Goal: Task Accomplishment & Management: Use online tool/utility

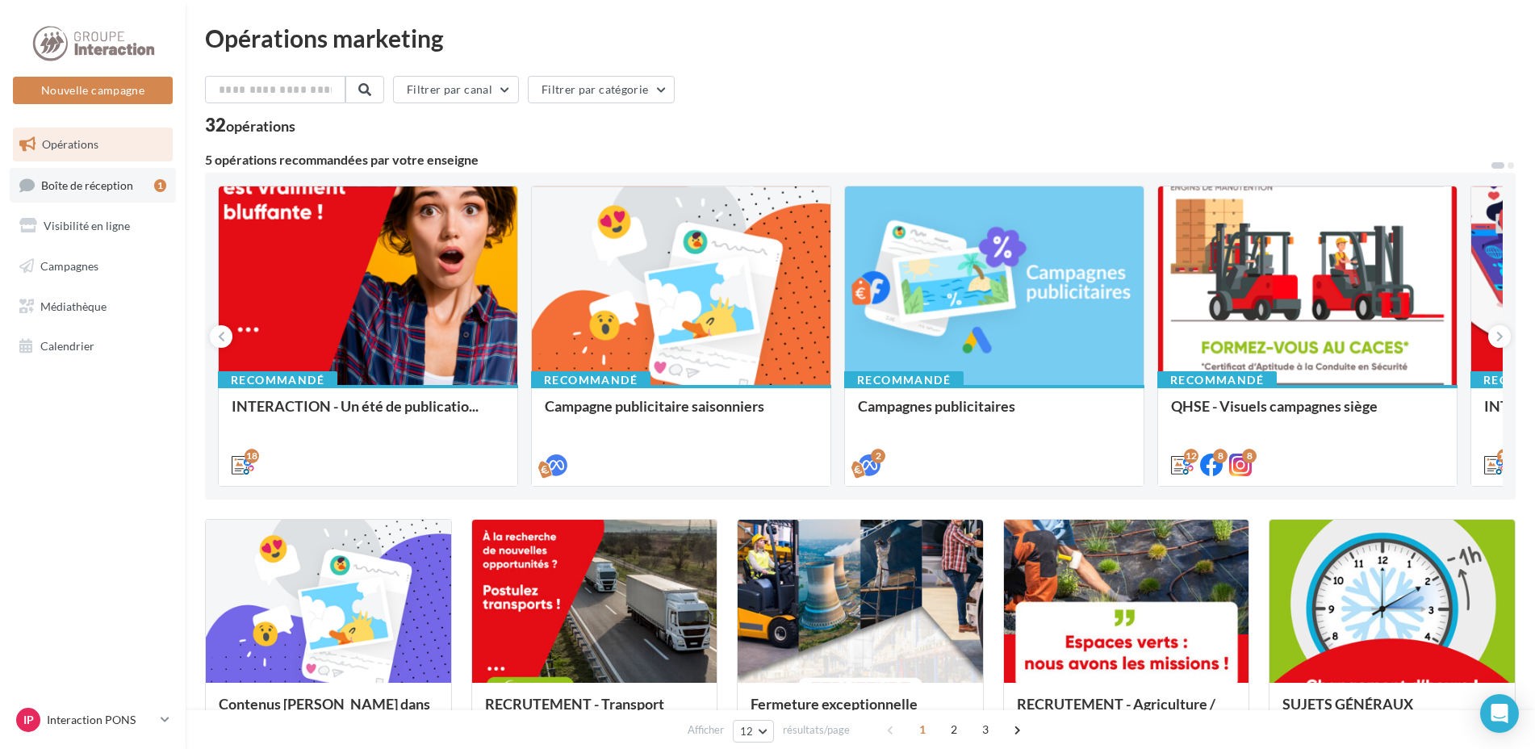
click at [95, 186] on span "Boîte de réception" at bounding box center [87, 185] width 92 height 14
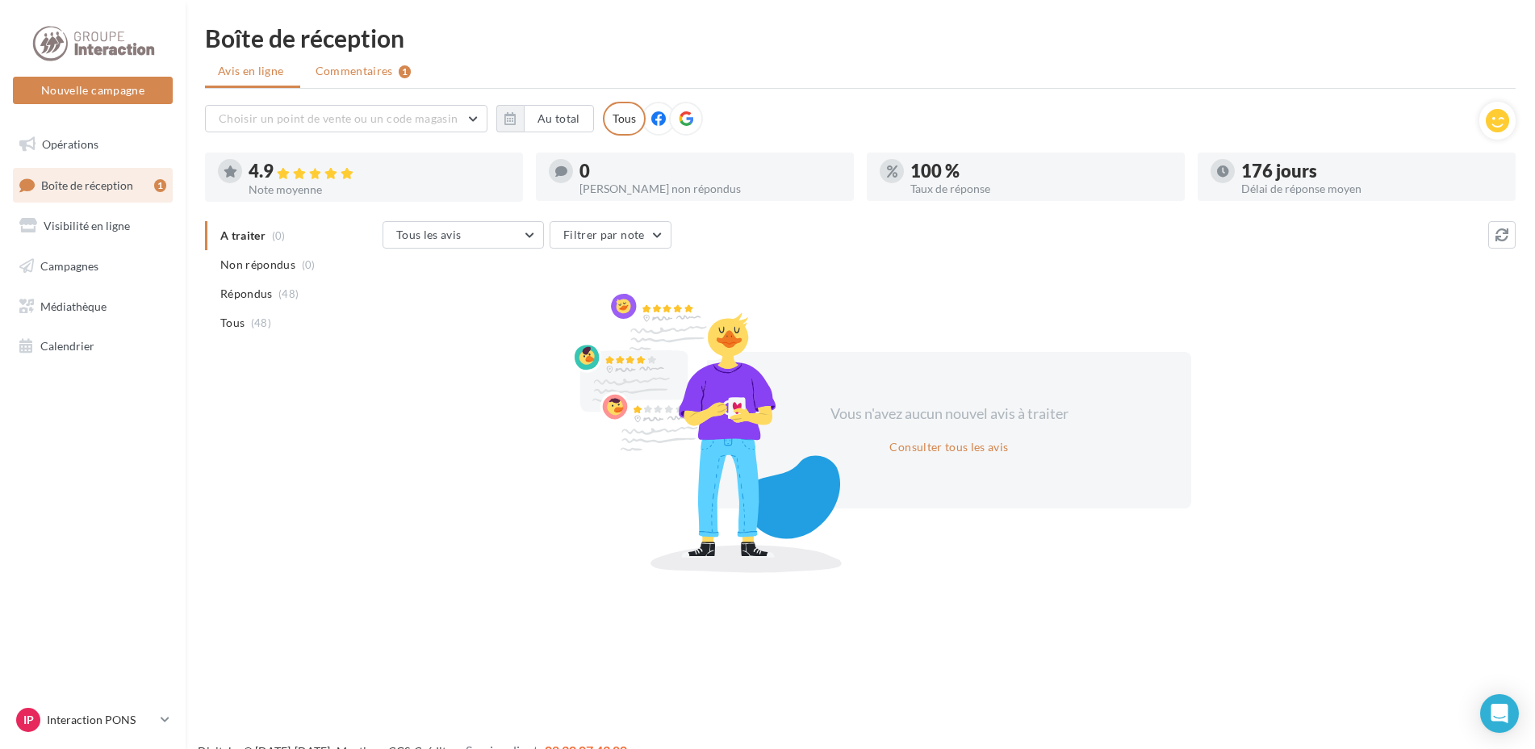
click at [349, 72] on span "Commentaires" at bounding box center [354, 71] width 77 height 16
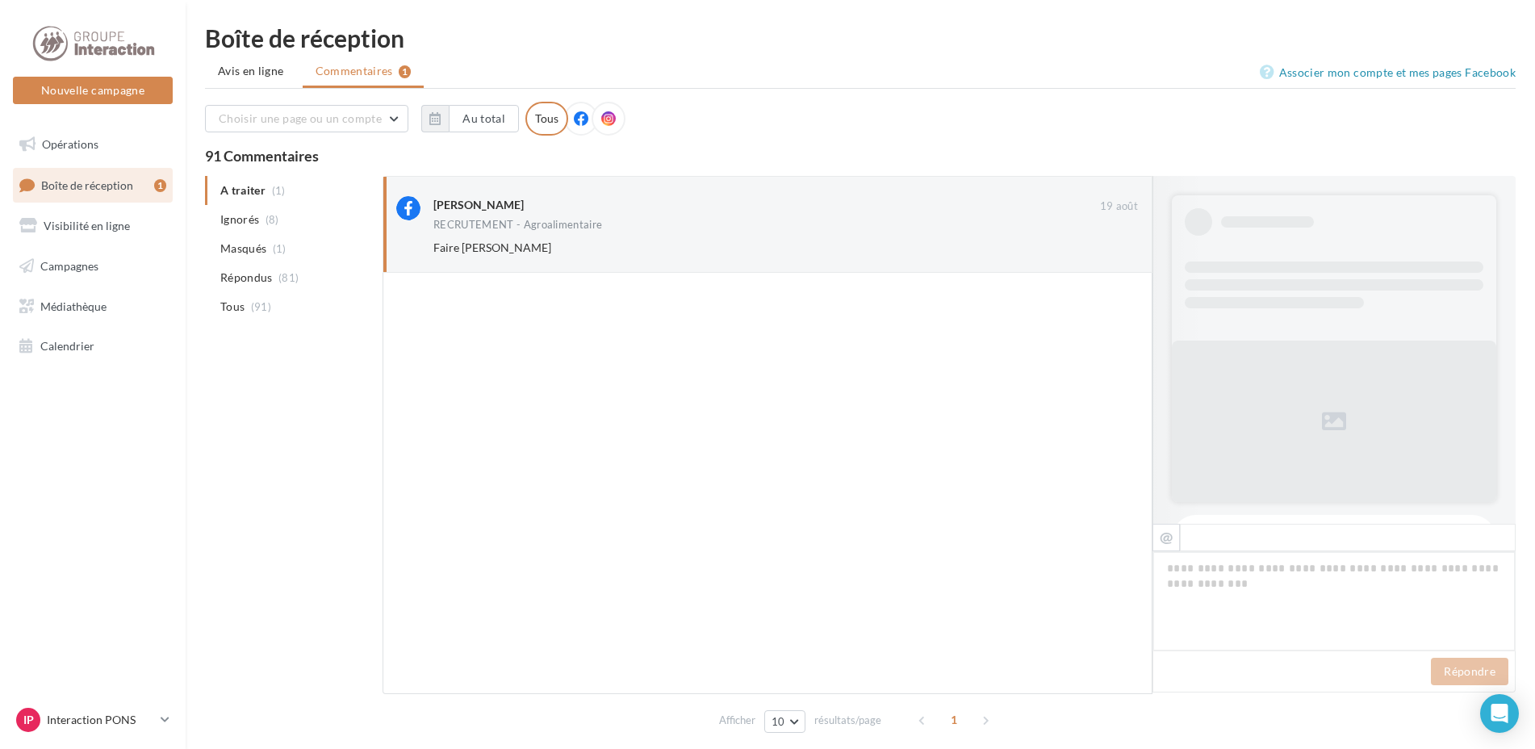
scroll to position [631, 0]
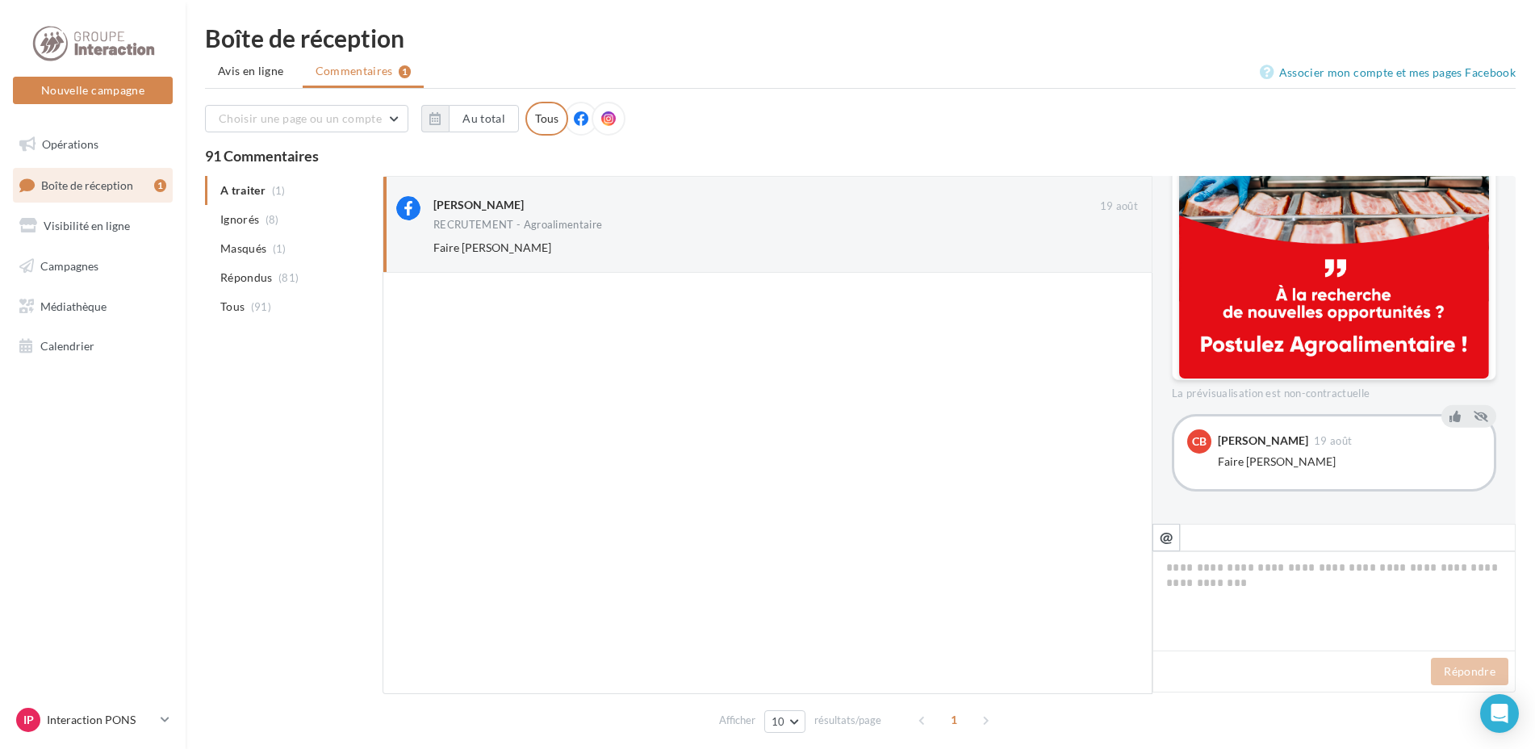
click at [277, 191] on ul "A traiter (1) Ignorés (8) Masqués (1) Répondus (81) Tous (91)" at bounding box center [290, 248] width 171 height 145
click at [499, 238] on div "Faire Steven Ignorer" at bounding box center [791, 247] width 717 height 23
click at [1117, 257] on button "Ignorer" at bounding box center [1111, 247] width 53 height 23
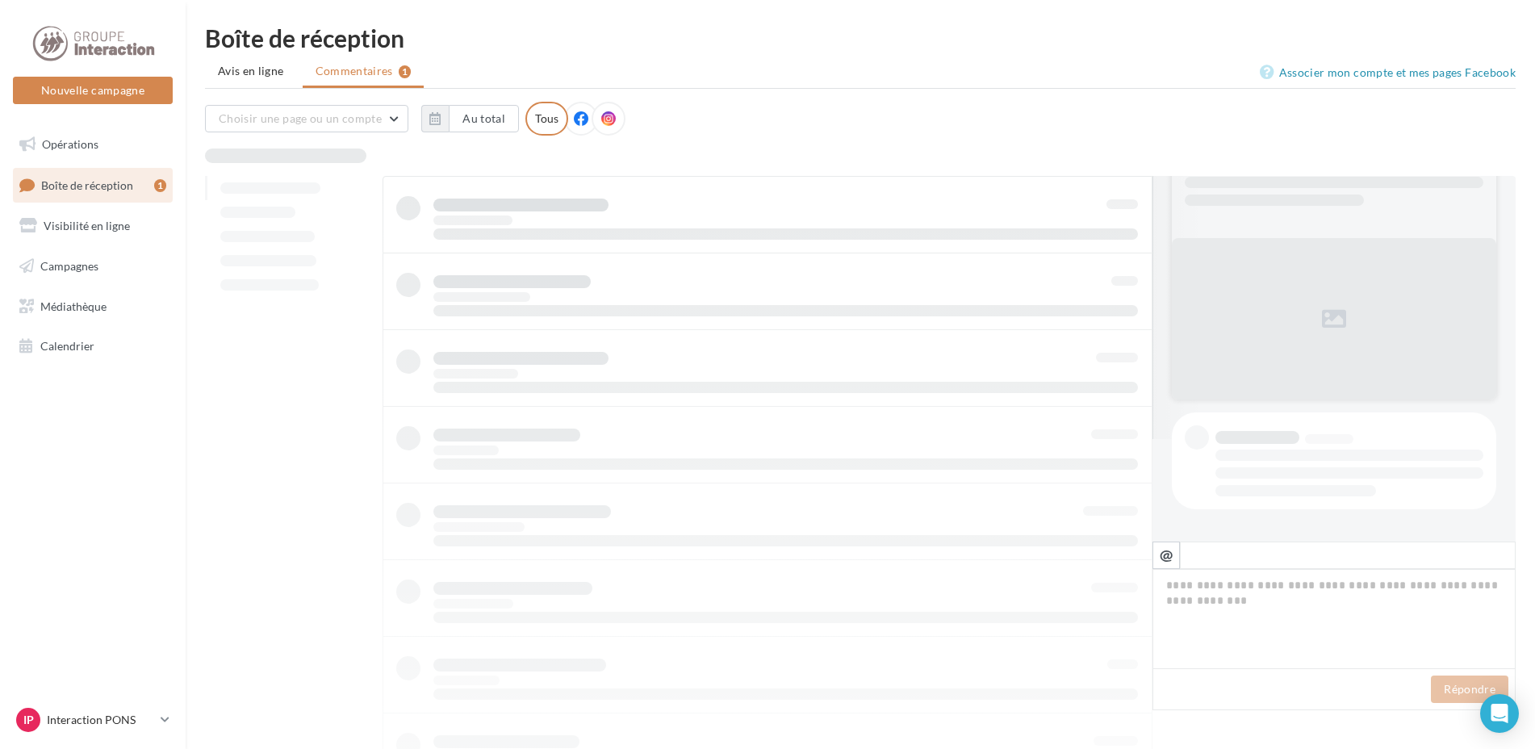
scroll to position [102, 0]
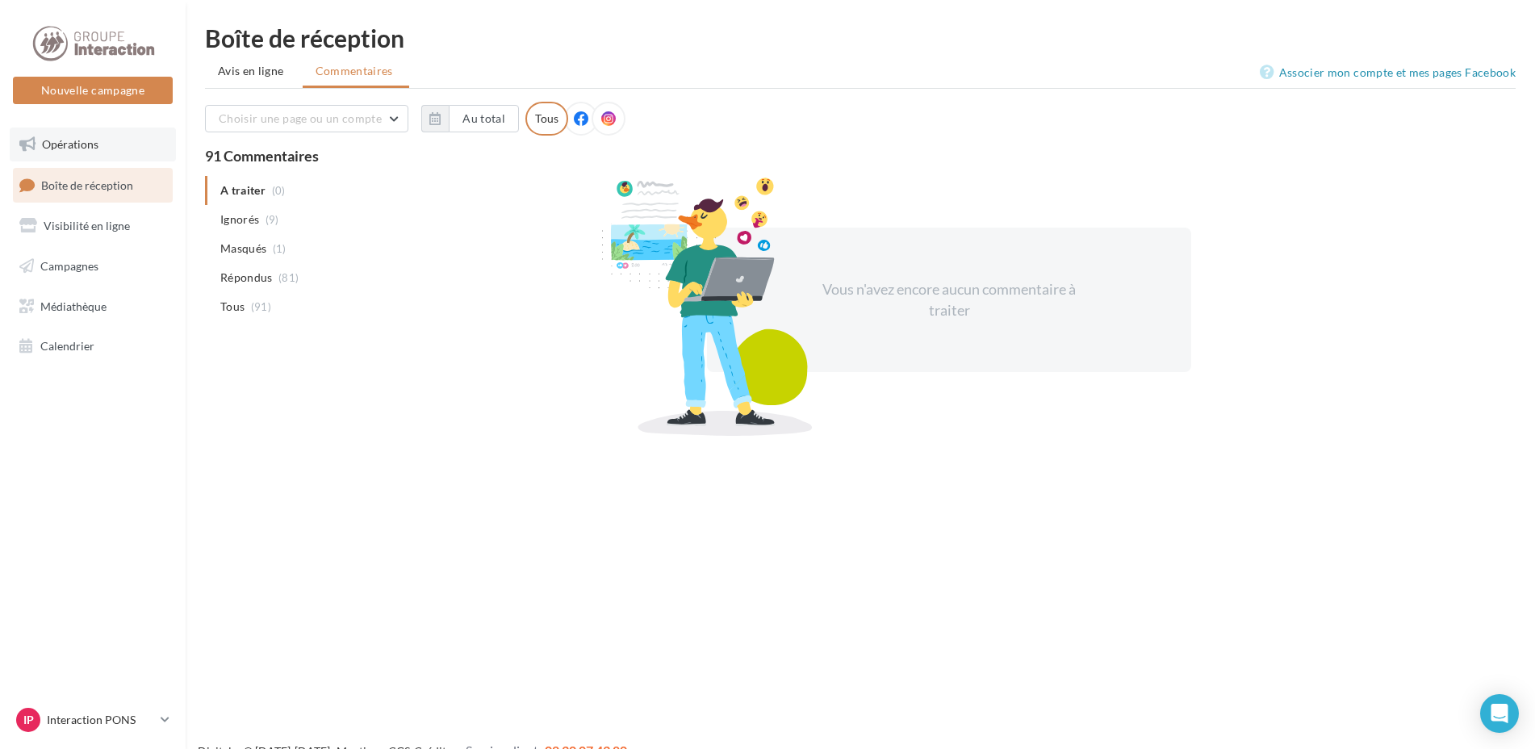
click at [71, 133] on link "Opérations" at bounding box center [93, 145] width 166 height 34
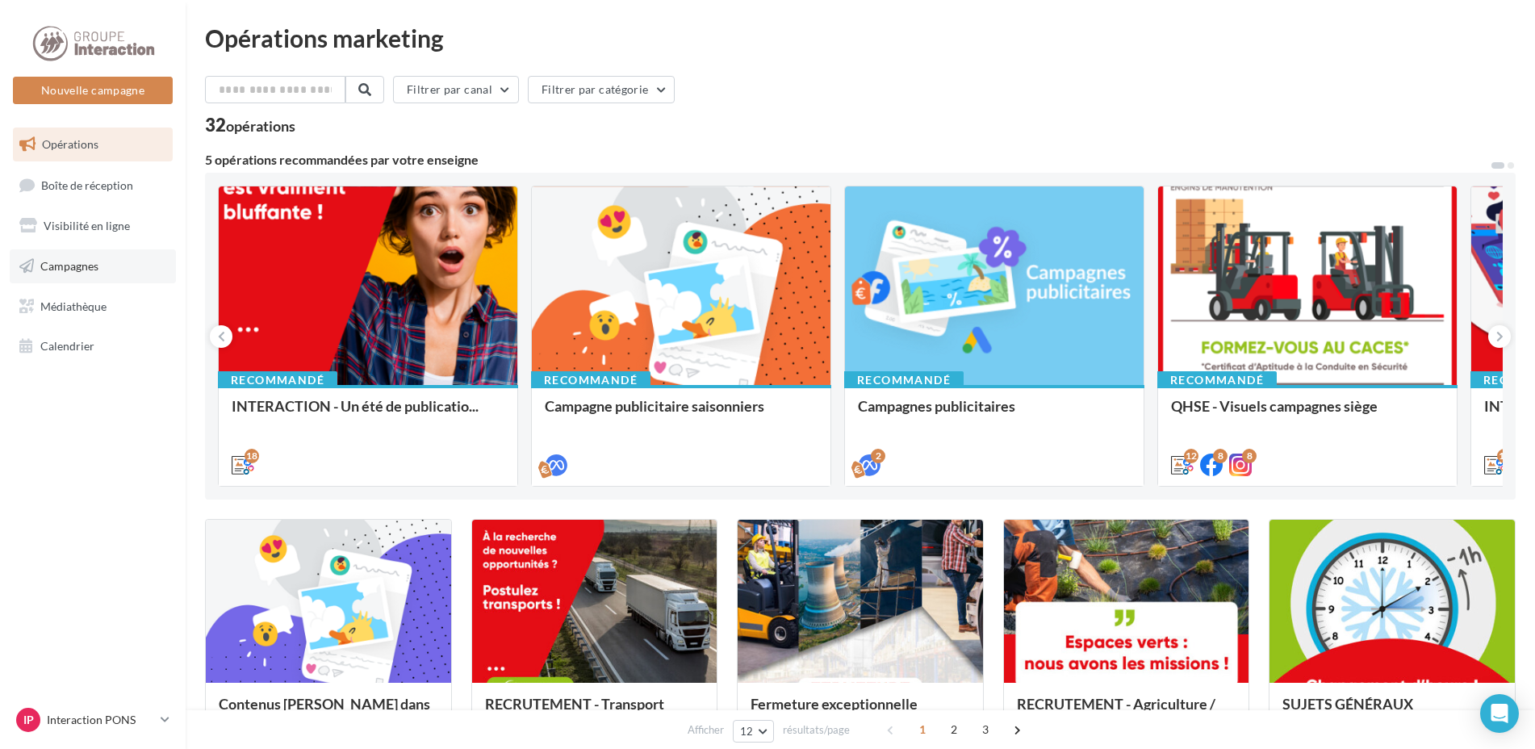
click at [65, 265] on span "Campagnes" at bounding box center [69, 266] width 58 height 14
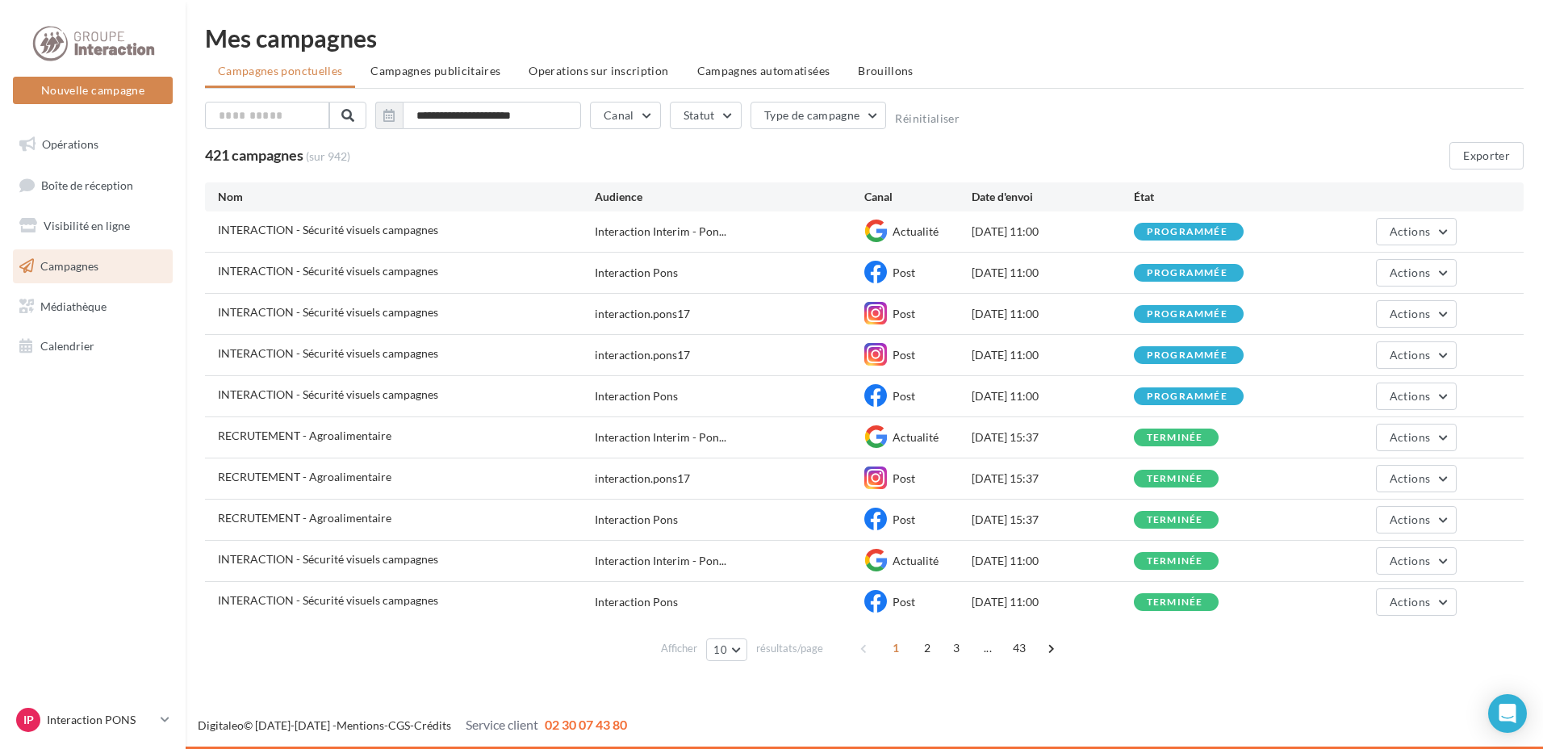
click at [935, 644] on span "2" at bounding box center [927, 648] width 26 height 26
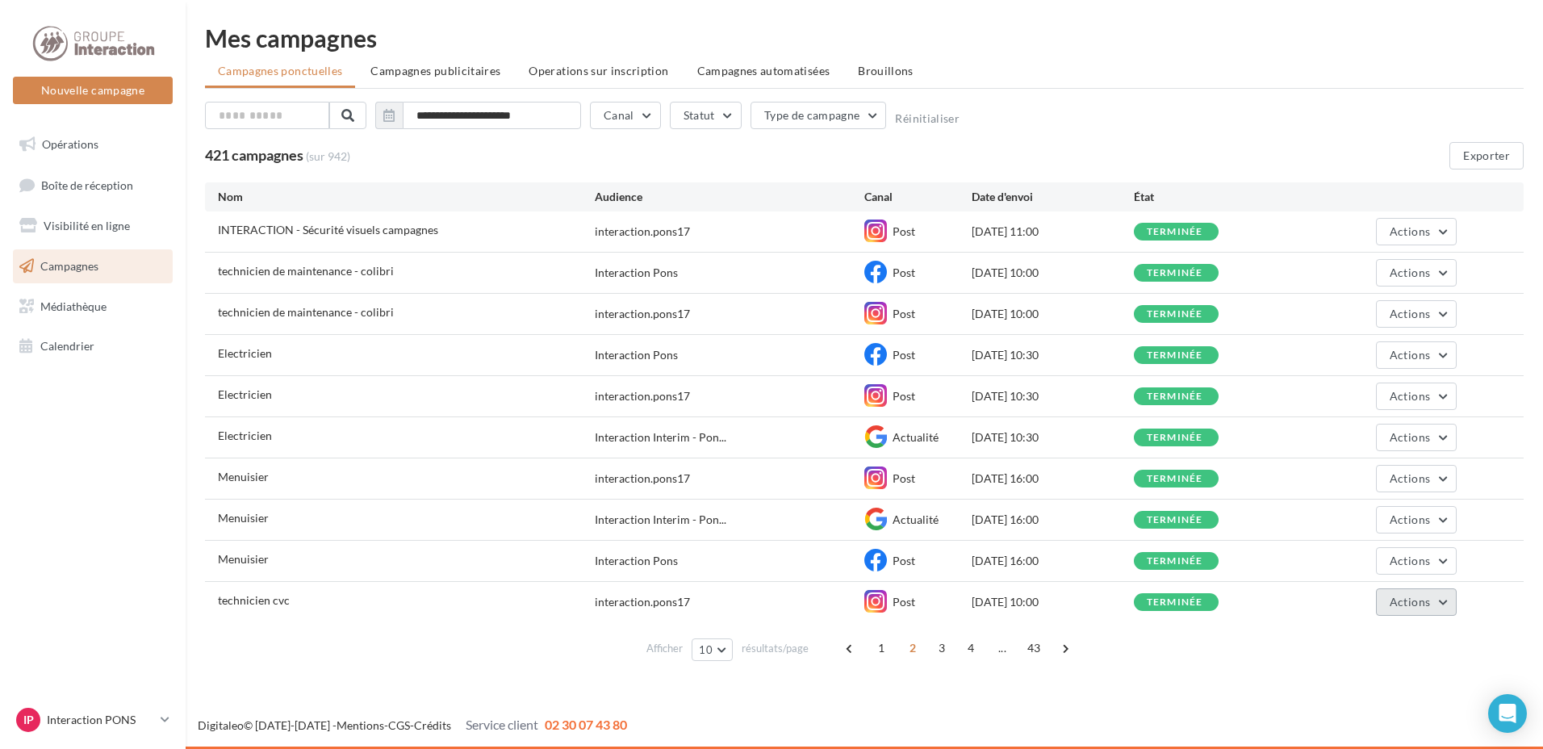
click at [1441, 606] on button "Actions" at bounding box center [1416, 601] width 81 height 27
click at [1340, 718] on button "Dupliquer" at bounding box center [1375, 724] width 161 height 42
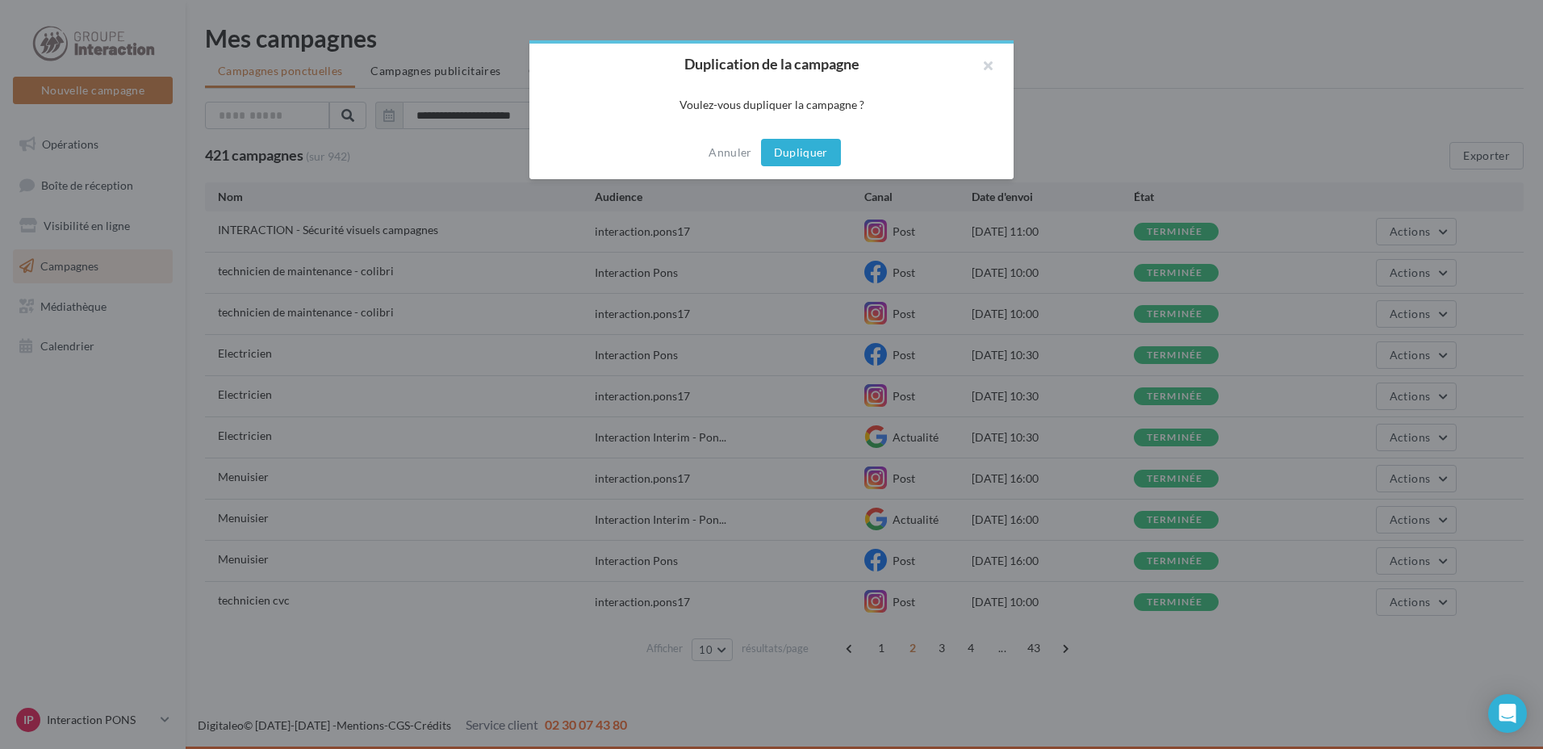
click at [817, 157] on button "Dupliquer" at bounding box center [801, 152] width 80 height 27
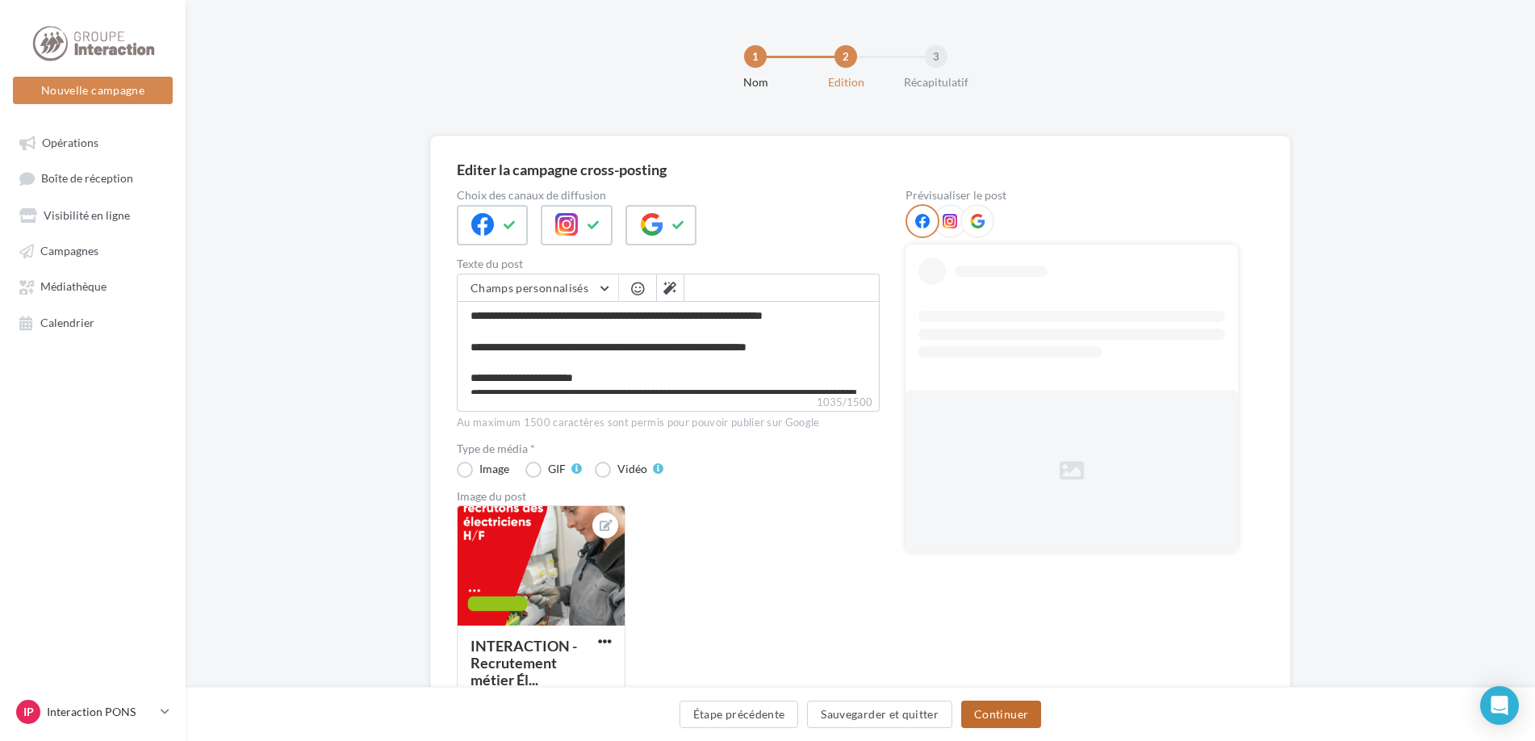
click at [1010, 711] on button "Continuer" at bounding box center [1001, 713] width 80 height 27
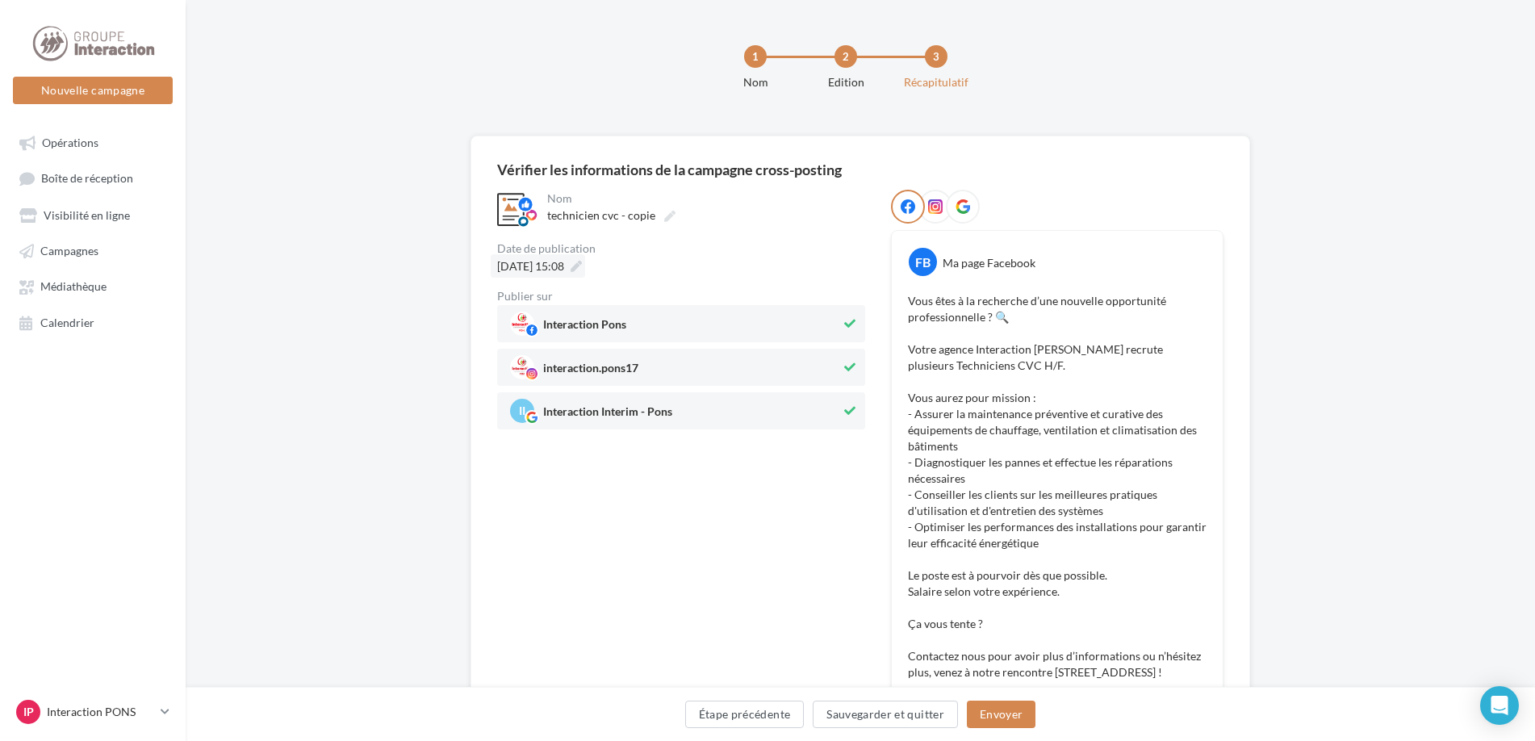
click at [582, 266] on icon at bounding box center [576, 266] width 11 height 11
click at [993, 714] on button "Envoyer" at bounding box center [1001, 713] width 69 height 27
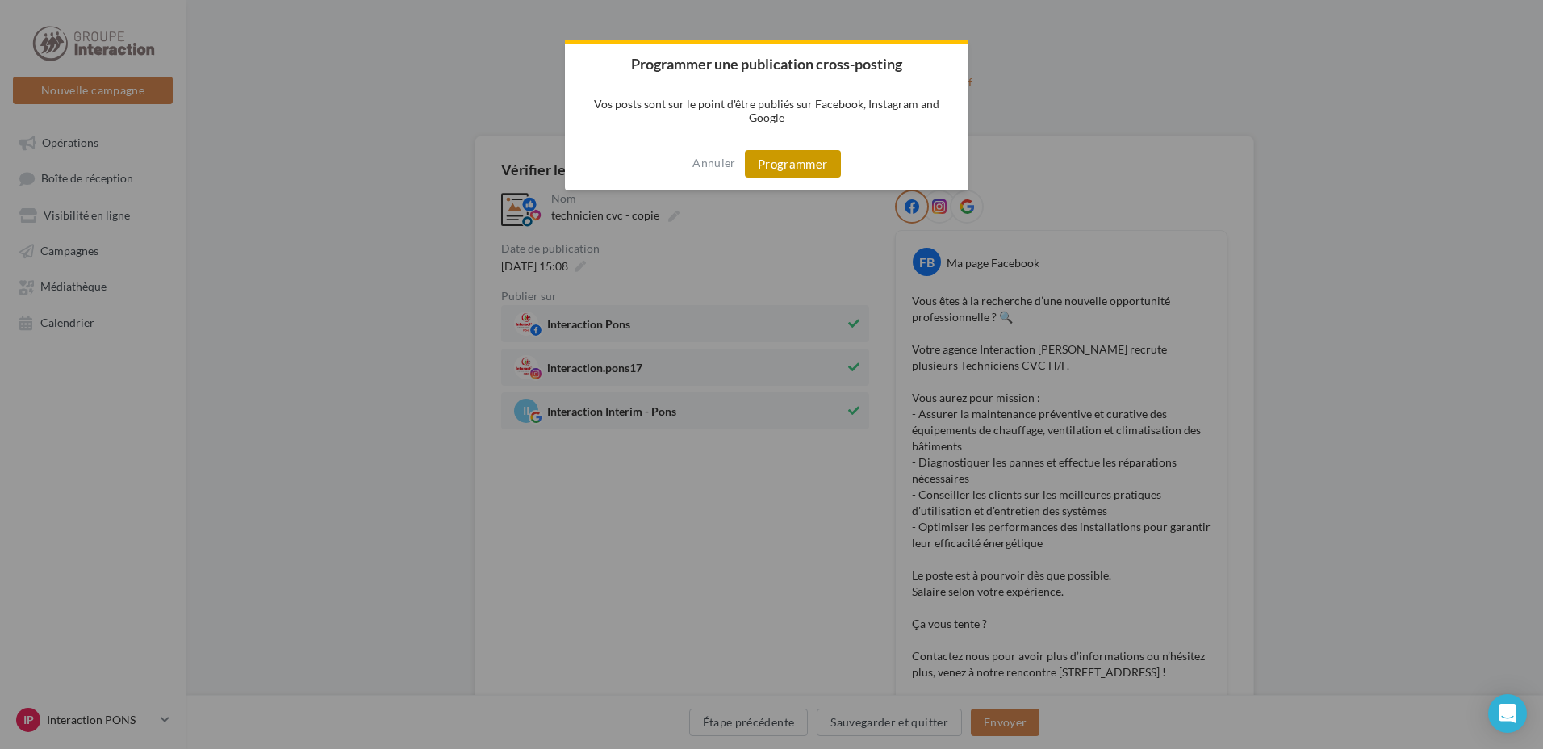
click at [770, 166] on button "Programmer" at bounding box center [793, 163] width 96 height 27
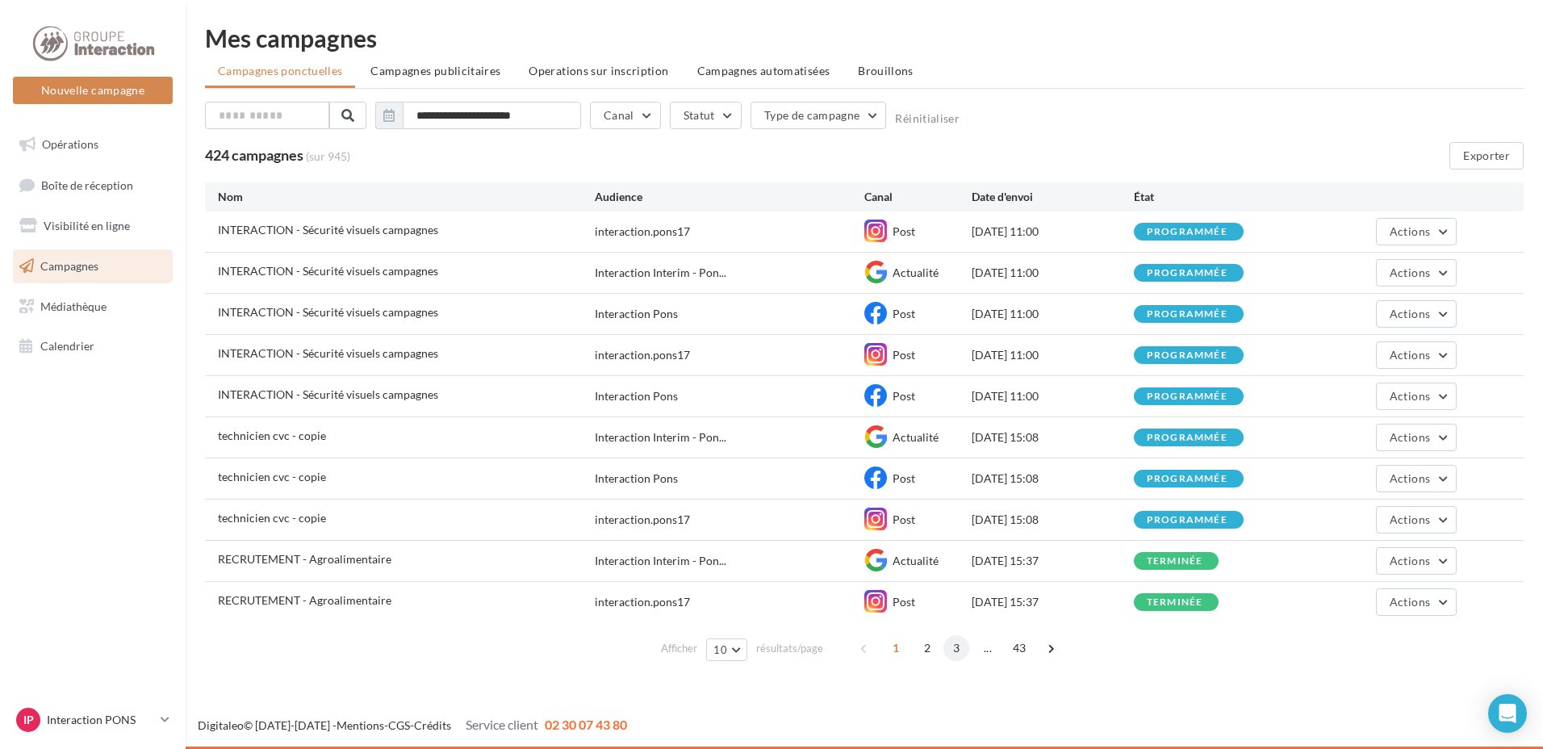
click at [957, 652] on span "3" at bounding box center [956, 648] width 26 height 26
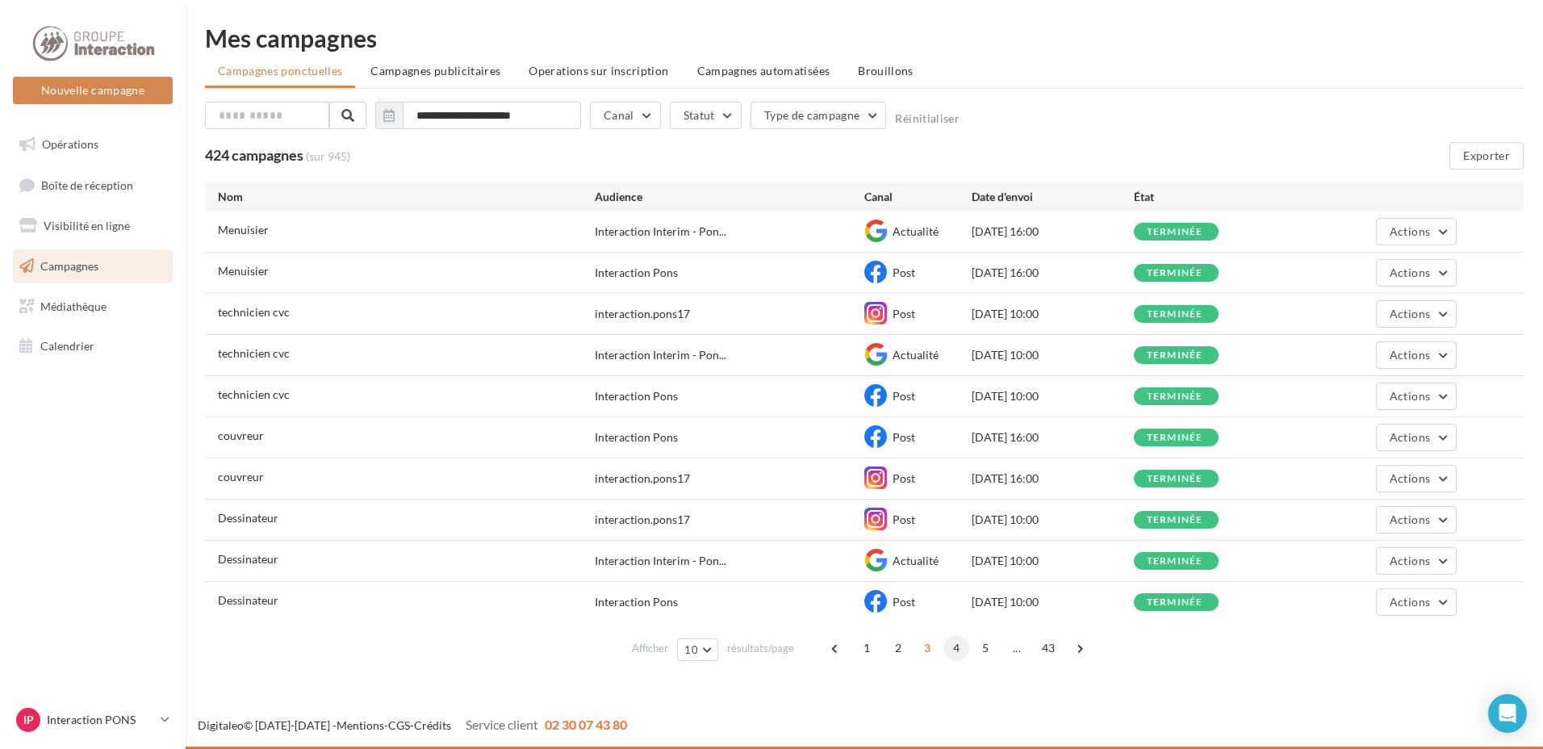
click at [952, 647] on span "4" at bounding box center [956, 648] width 26 height 26
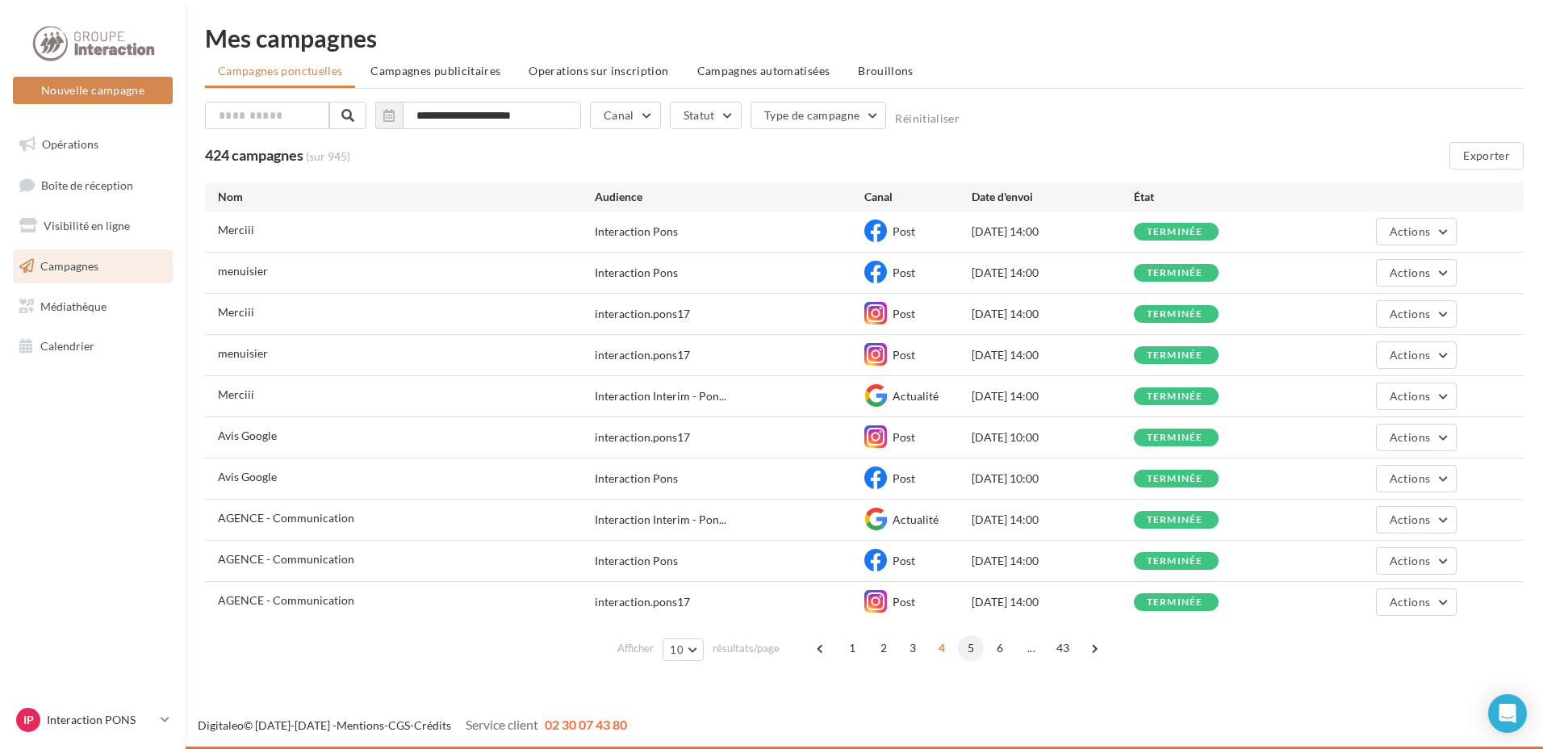
click at [969, 650] on span "5" at bounding box center [971, 648] width 26 height 26
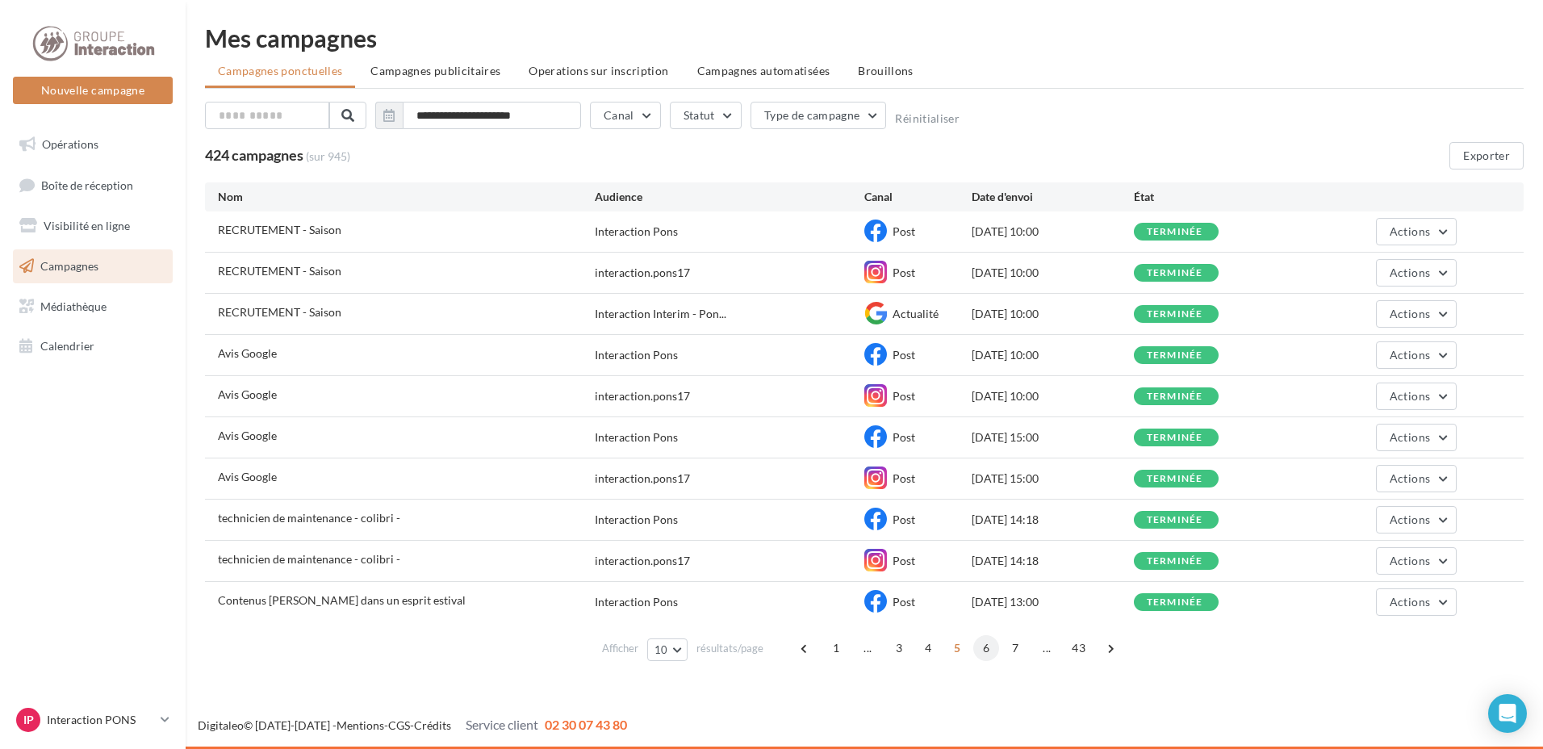
click at [985, 648] on span "6" at bounding box center [986, 648] width 26 height 26
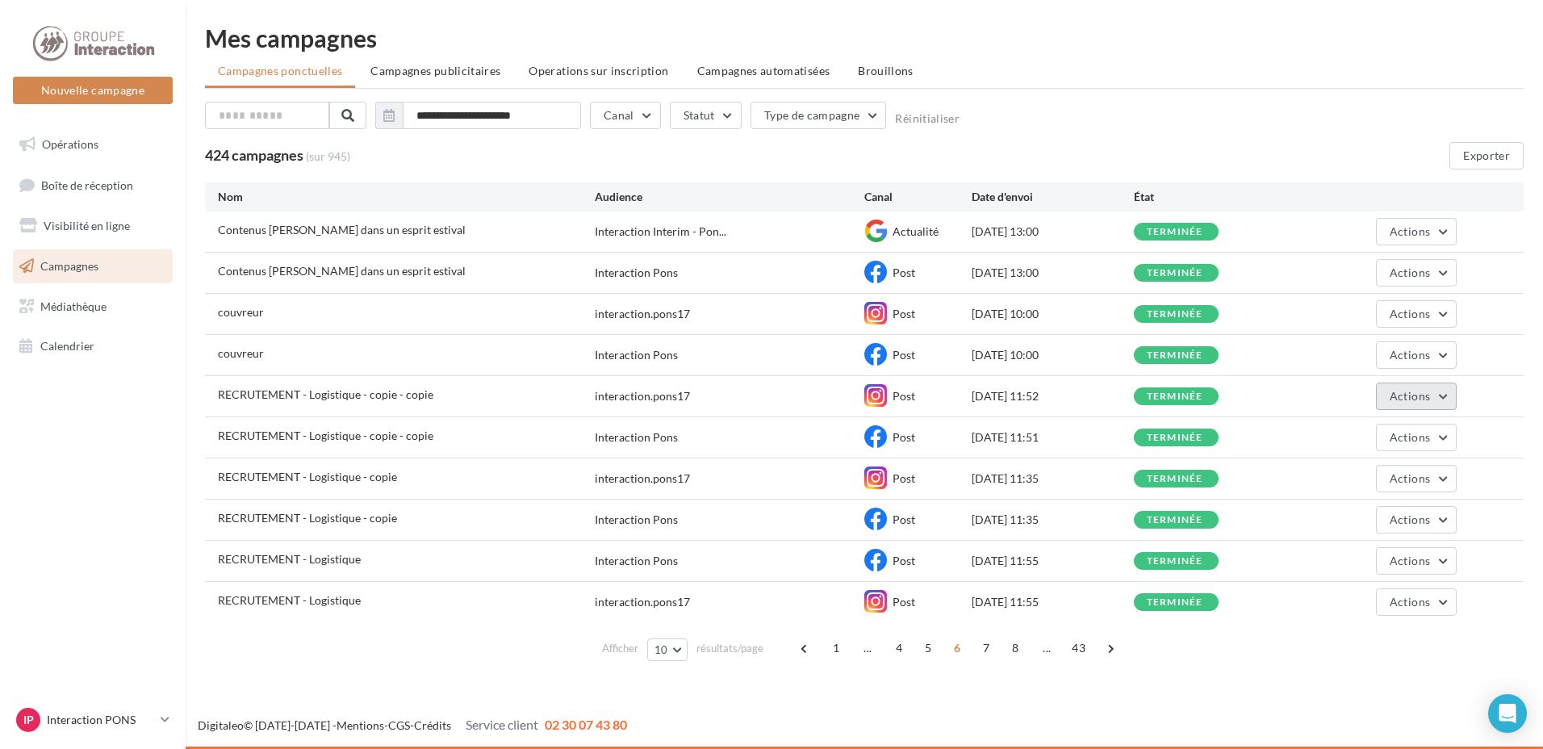
click at [1432, 396] on button "Actions" at bounding box center [1416, 396] width 81 height 27
click at [1348, 510] on button "Dupliquer" at bounding box center [1375, 518] width 161 height 42
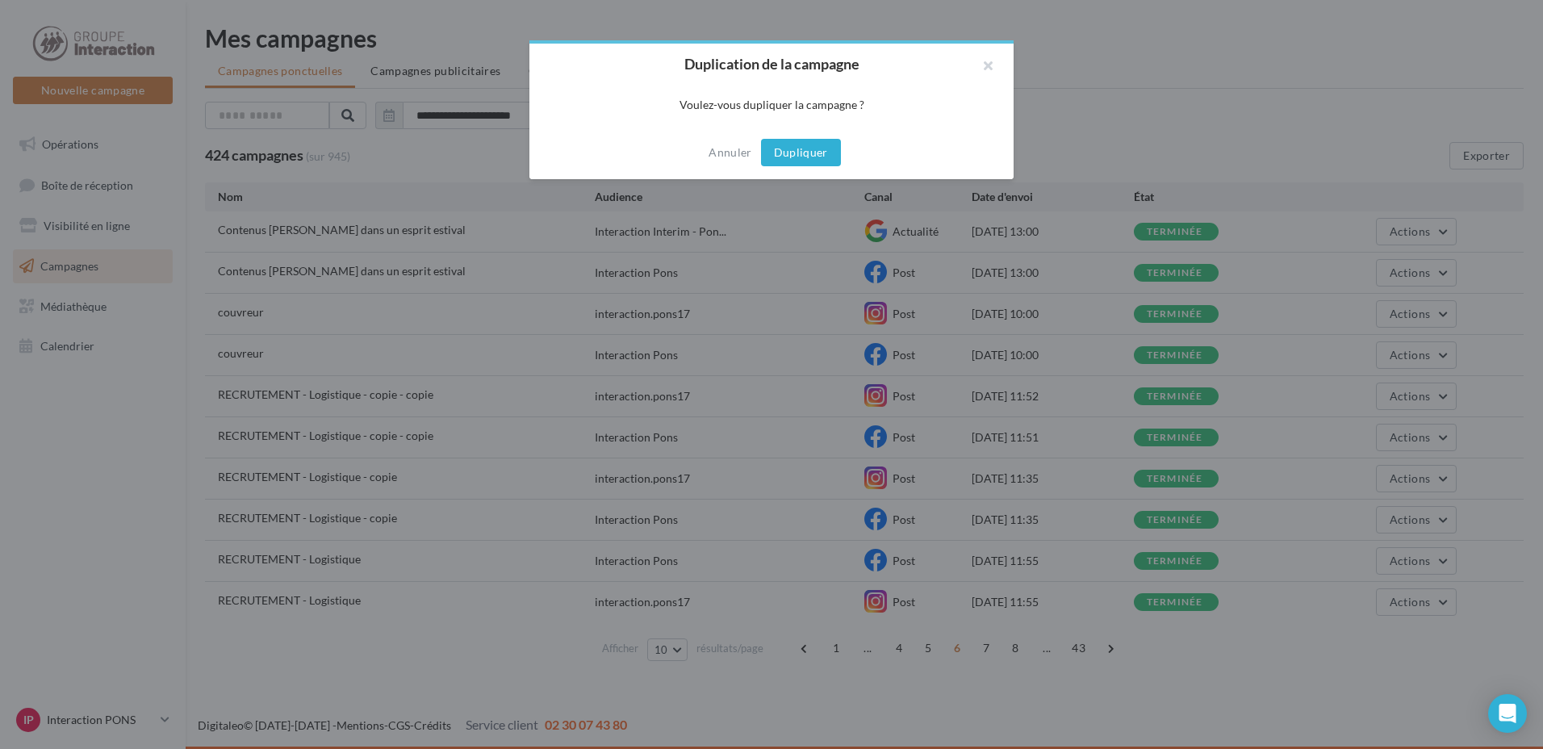
click at [813, 149] on button "Dupliquer" at bounding box center [801, 152] width 80 height 27
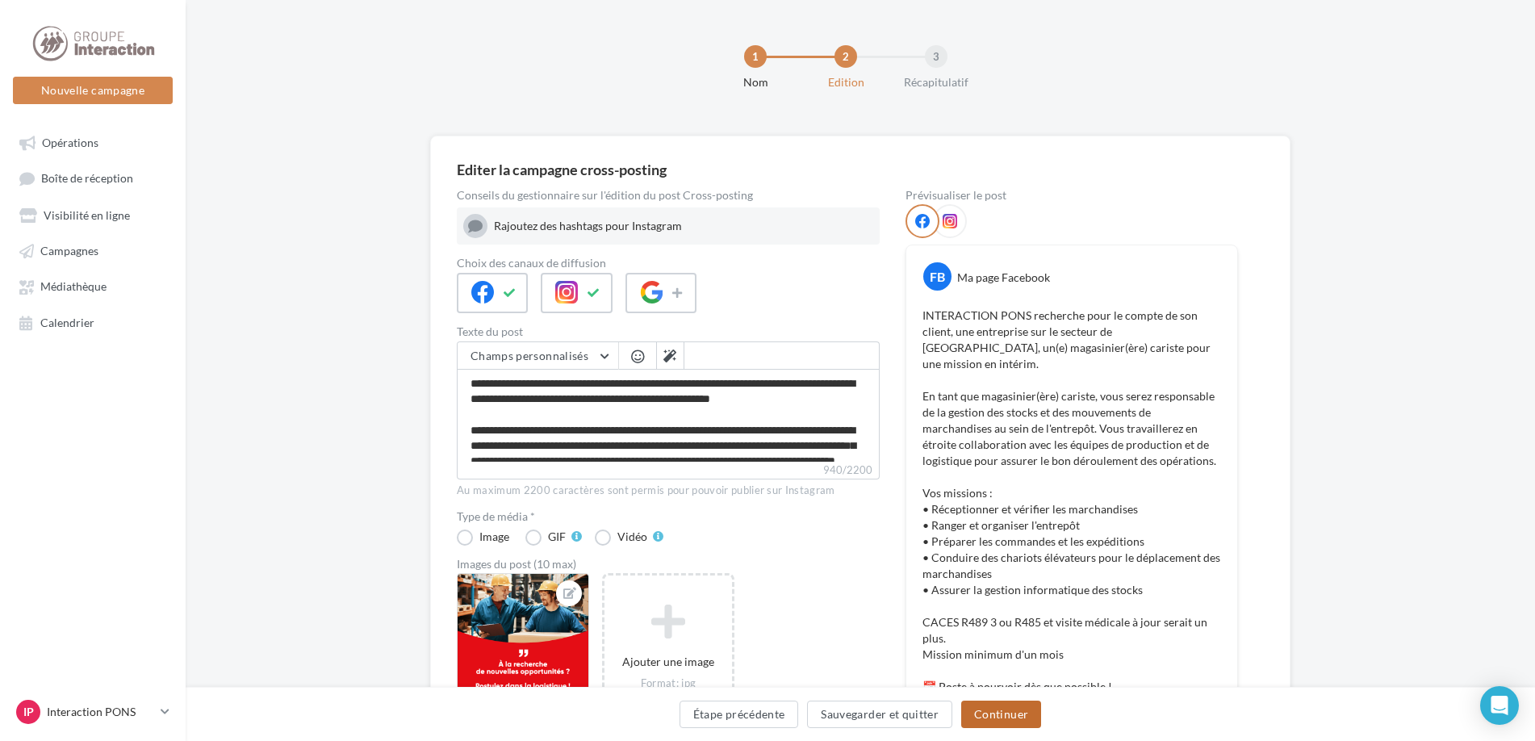
click at [1001, 713] on button "Continuer" at bounding box center [1001, 713] width 80 height 27
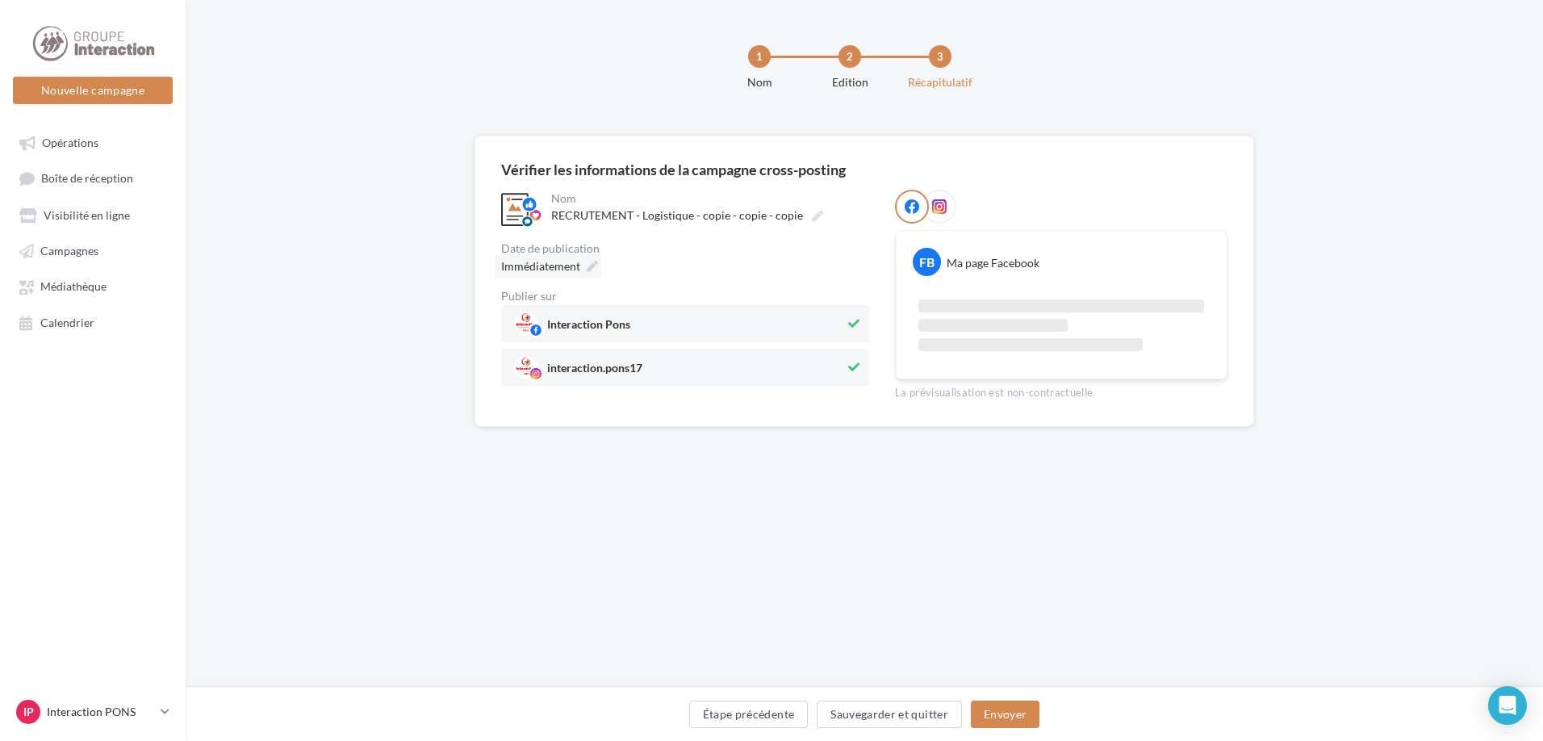
click at [594, 266] on icon at bounding box center [592, 266] width 11 height 11
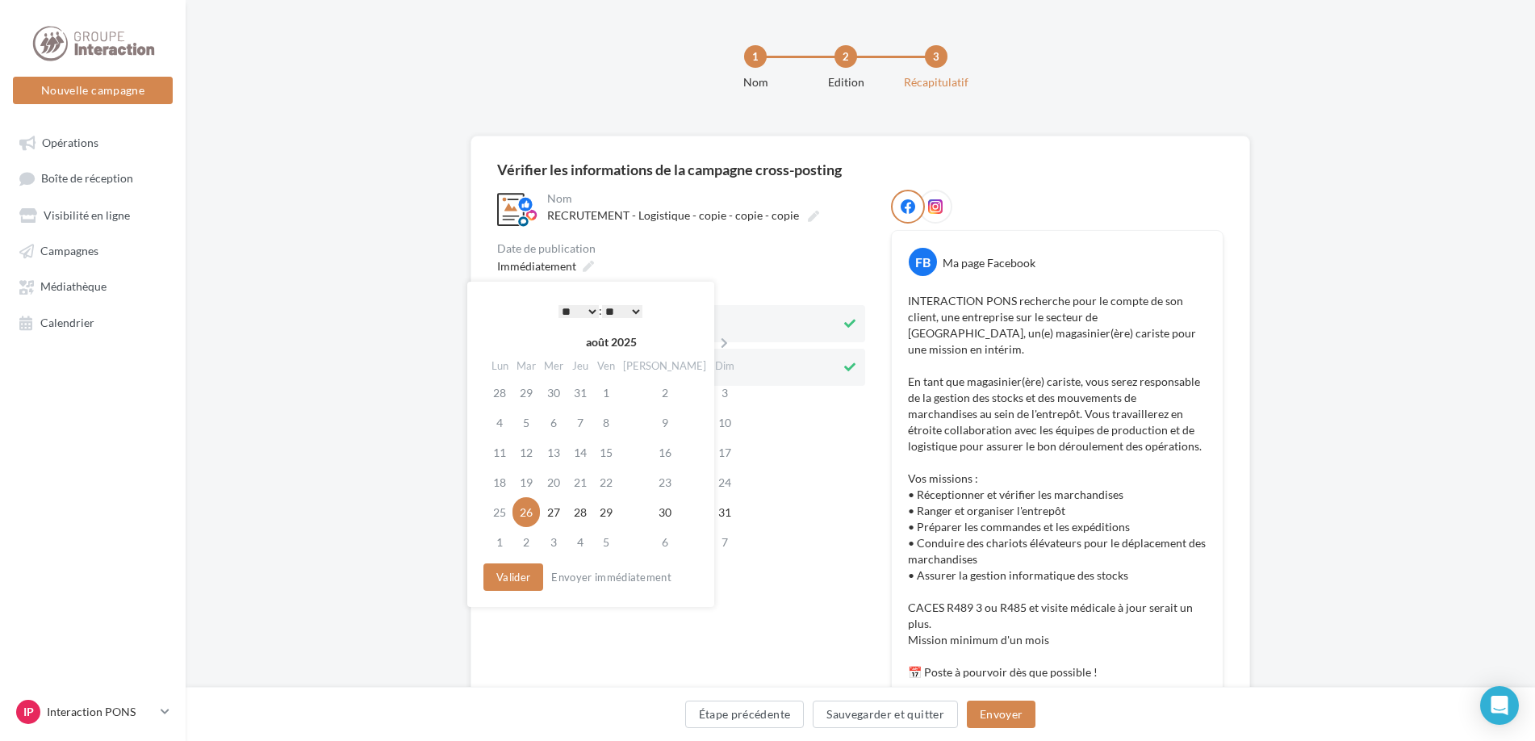
click at [634, 307] on select "** ** ** ** ** **" at bounding box center [622, 311] width 40 height 13
click at [587, 310] on select "* * * * * * * * * * ** ** ** ** ** ** ** ** ** ** ** ** ** **" at bounding box center [578, 311] width 40 height 13
click at [1002, 705] on button "Envoyer" at bounding box center [1001, 713] width 69 height 27
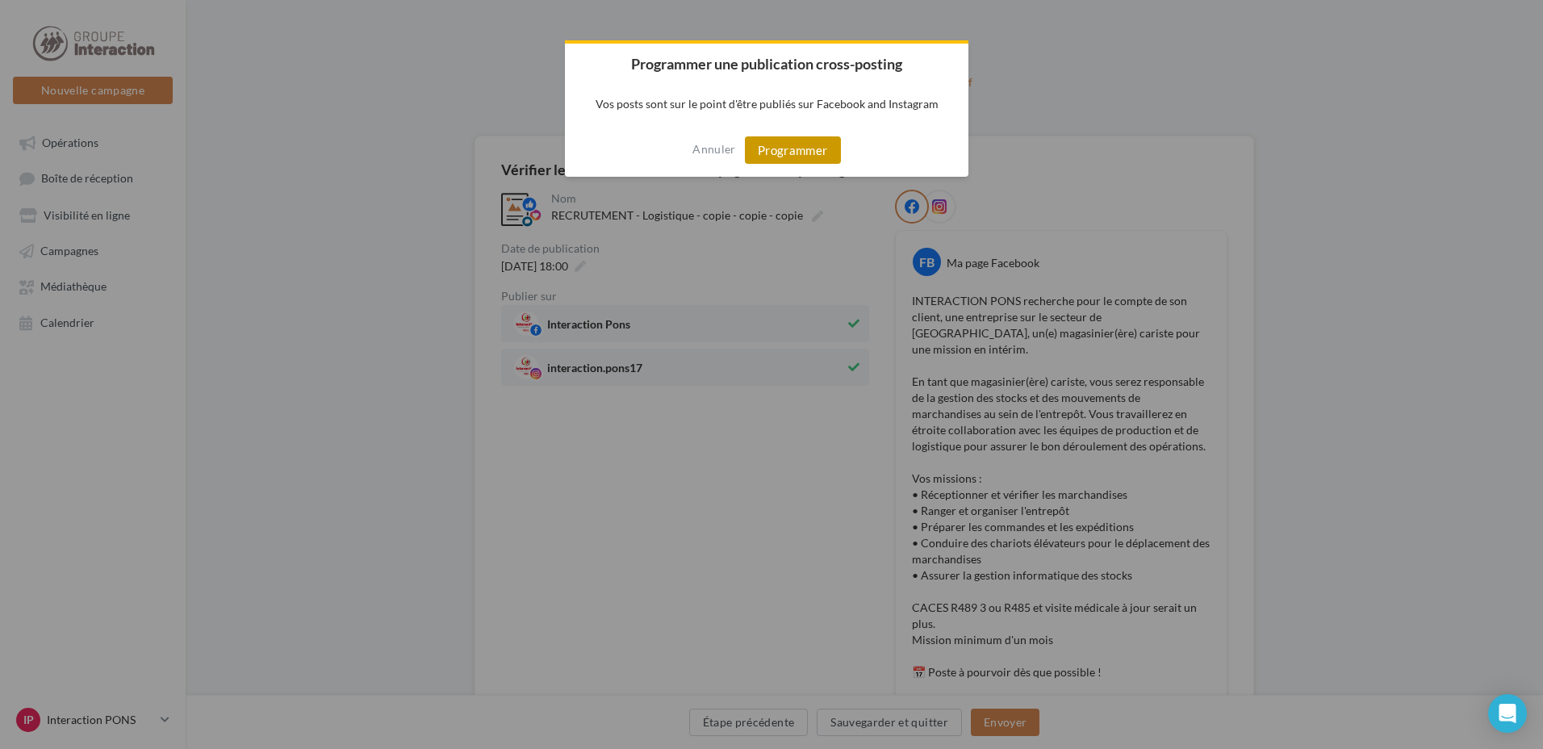
click at [788, 139] on button "Programmer" at bounding box center [793, 149] width 96 height 27
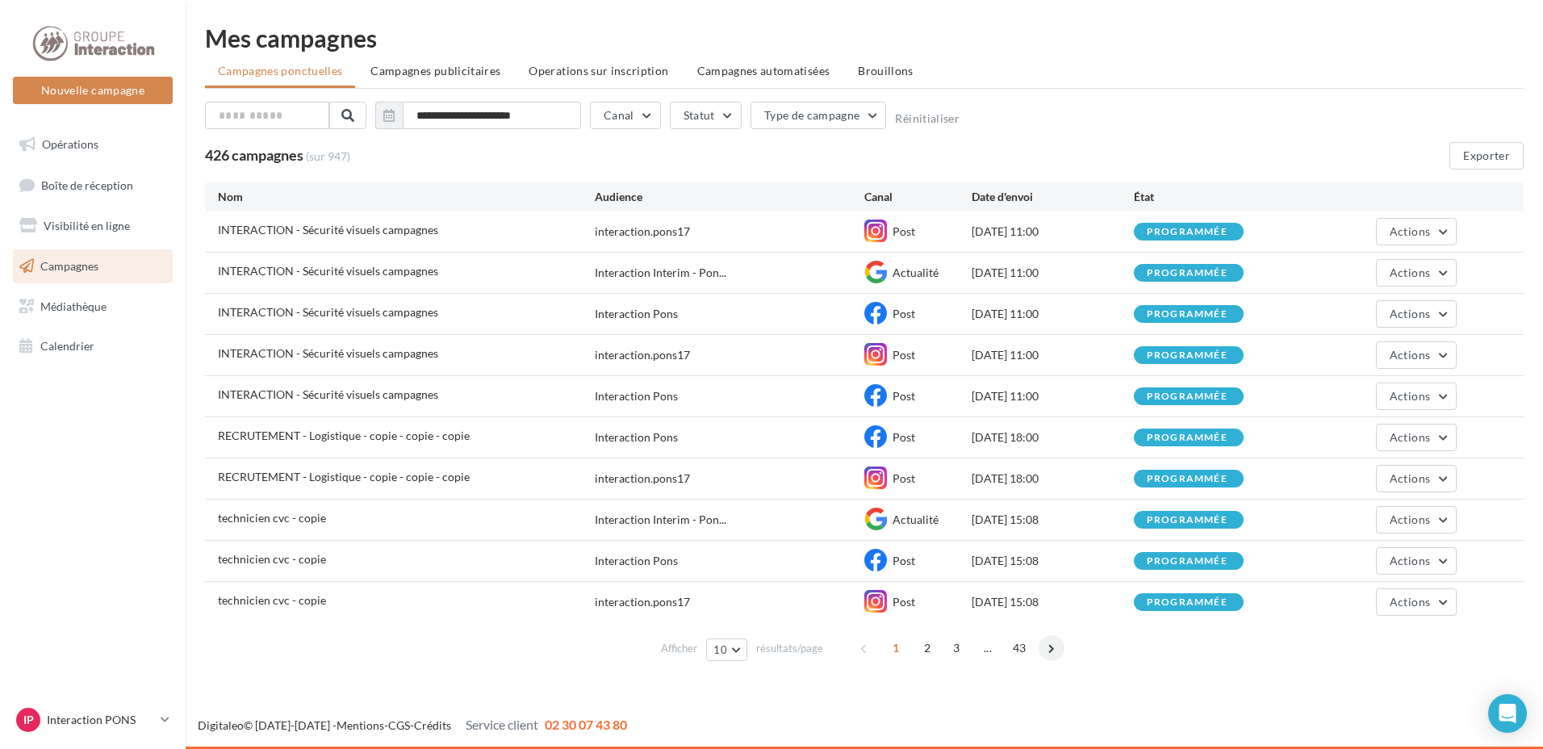
click at [1048, 646] on span at bounding box center [1052, 648] width 26 height 26
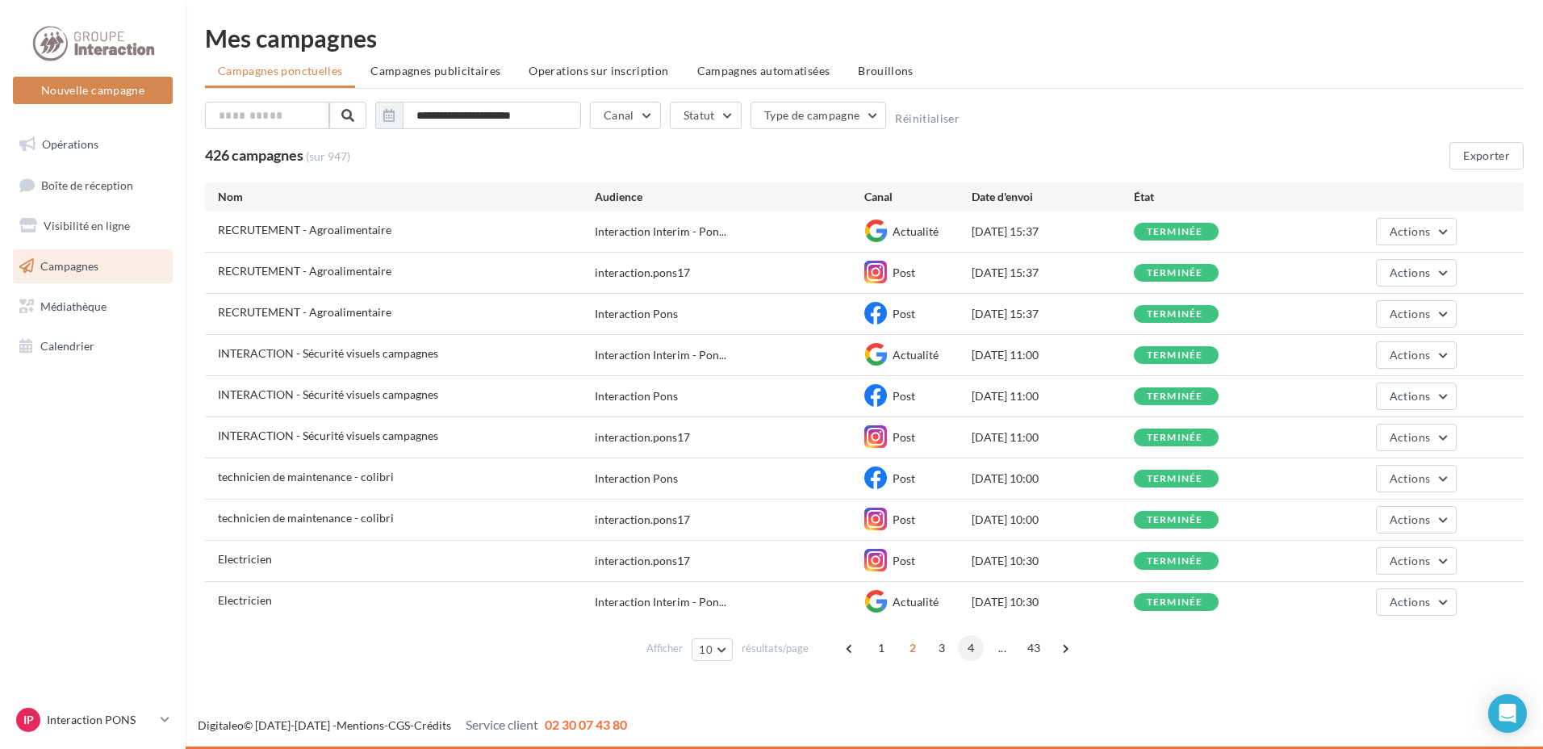
click at [976, 650] on span "4" at bounding box center [971, 648] width 26 height 26
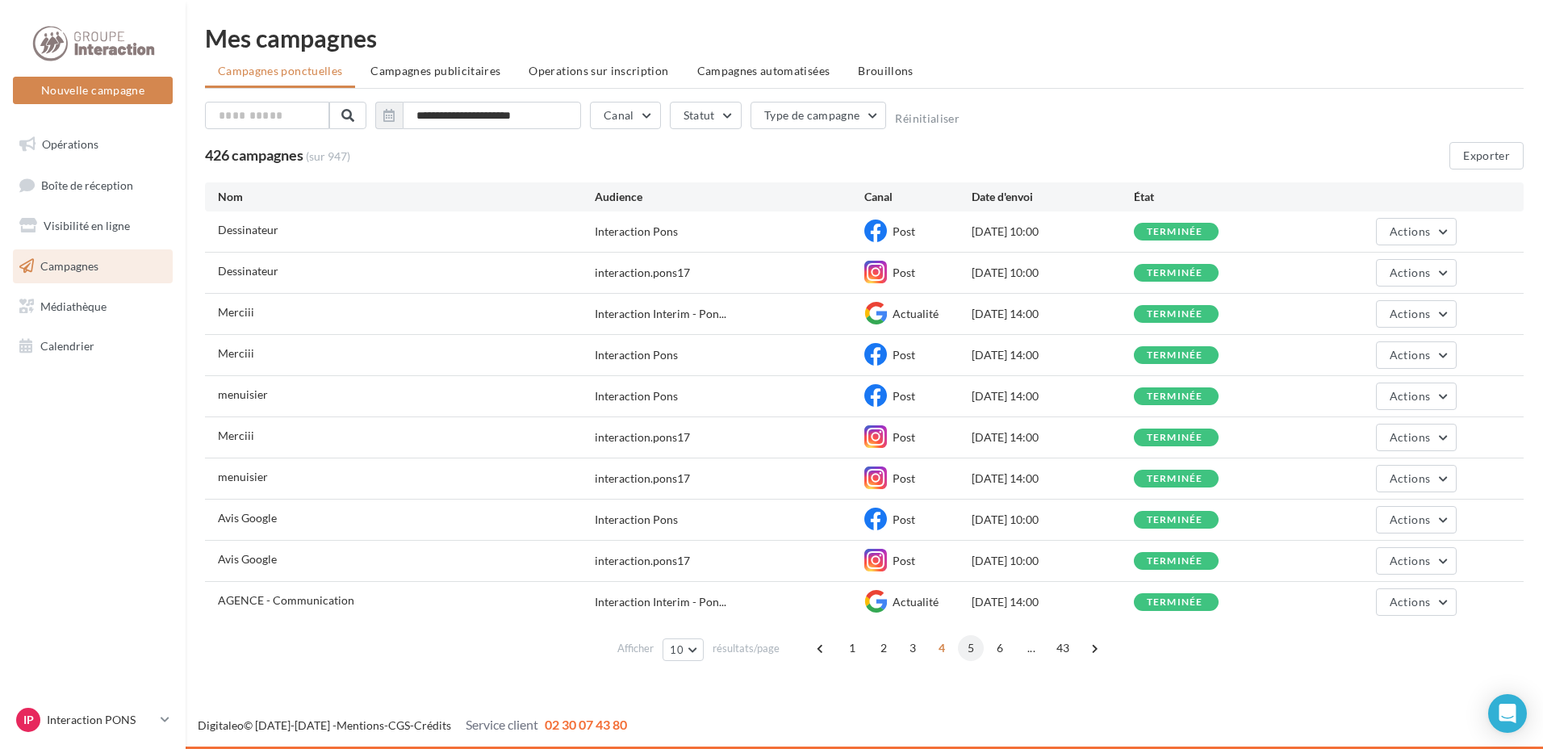
click at [972, 650] on span "5" at bounding box center [971, 648] width 26 height 26
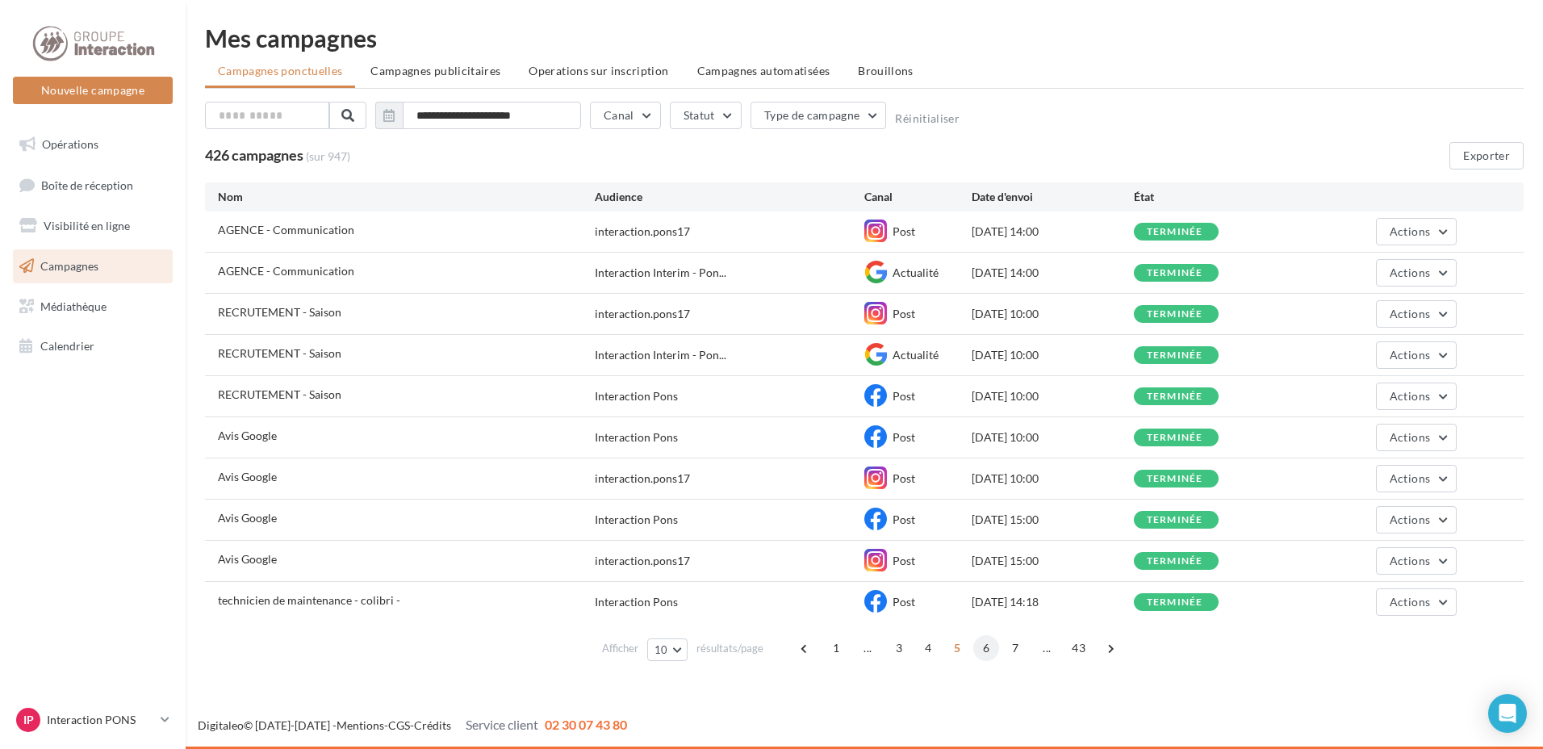
click at [987, 645] on span "6" at bounding box center [986, 648] width 26 height 26
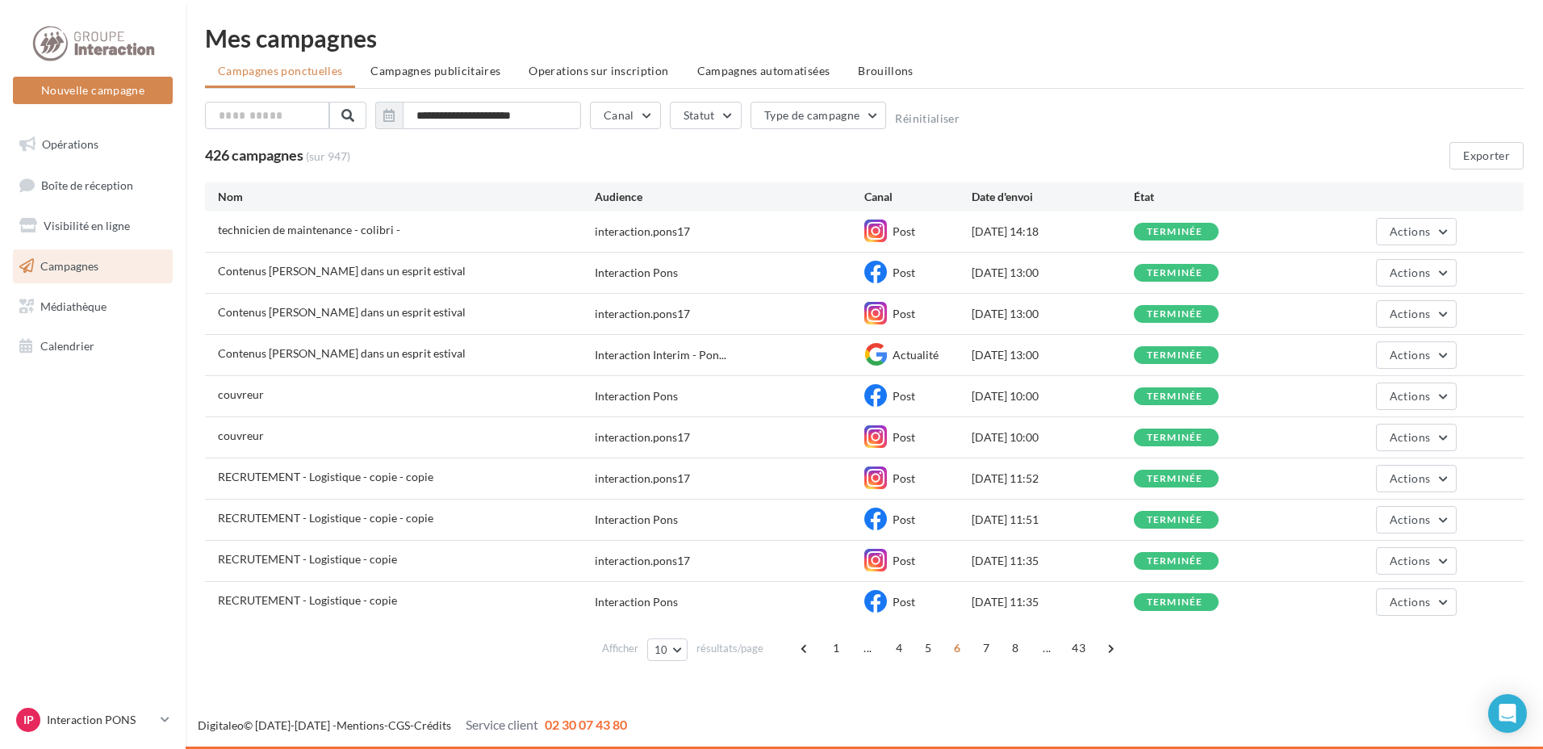
click at [985, 647] on span "7" at bounding box center [986, 648] width 26 height 26
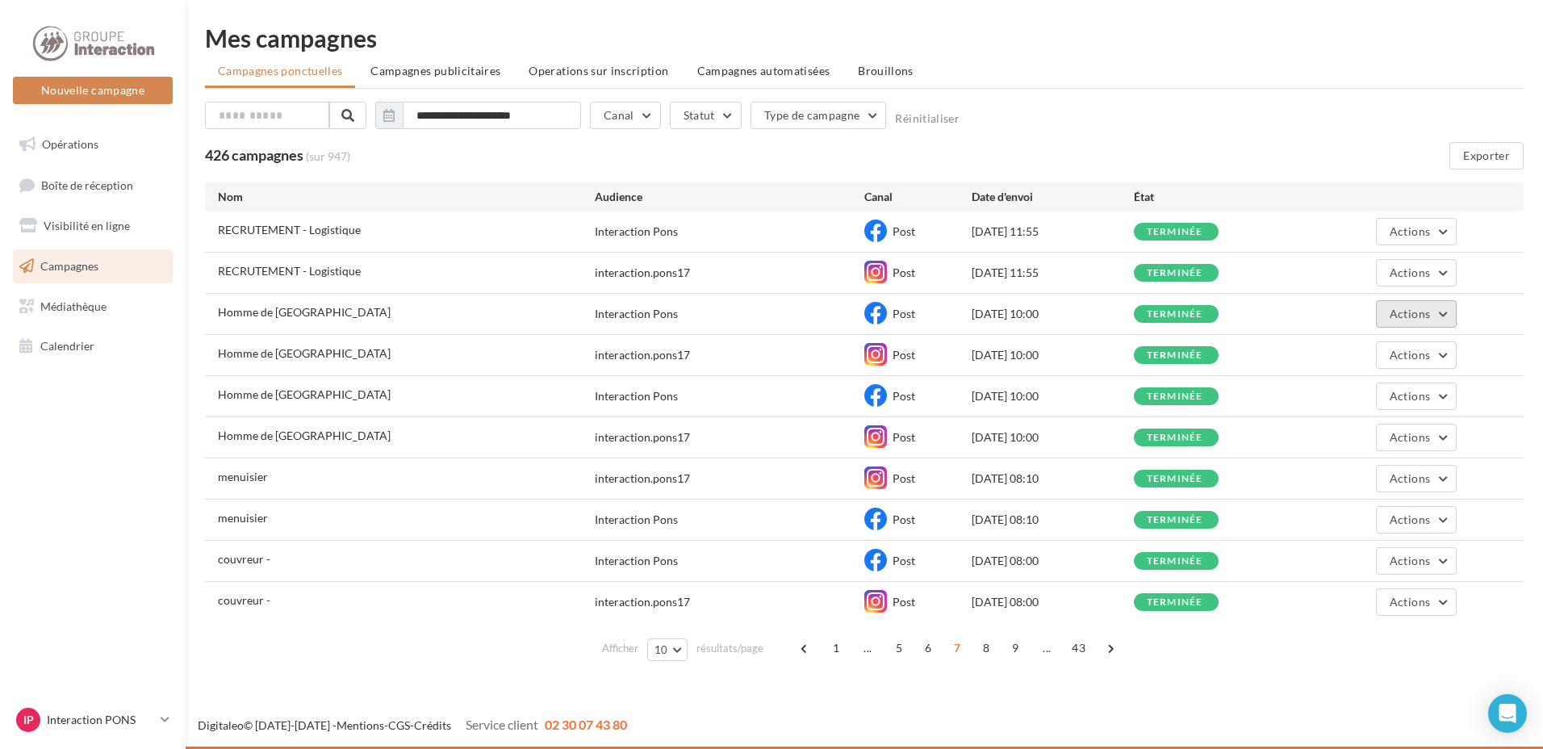
click at [1411, 316] on span "Actions" at bounding box center [1410, 314] width 40 height 14
click at [1346, 437] on button "Dupliquer" at bounding box center [1375, 436] width 161 height 42
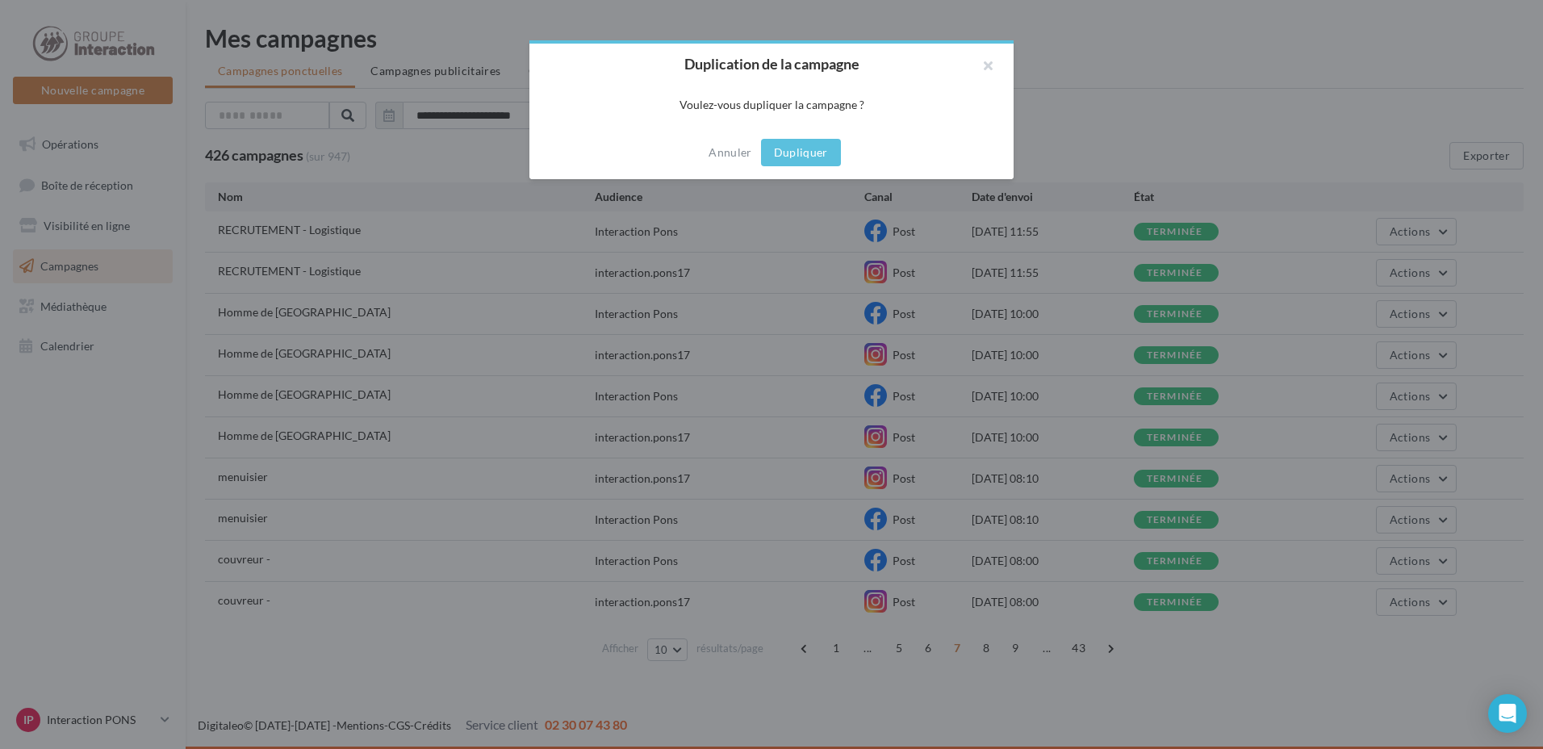
click at [790, 149] on button "Dupliquer" at bounding box center [801, 152] width 80 height 27
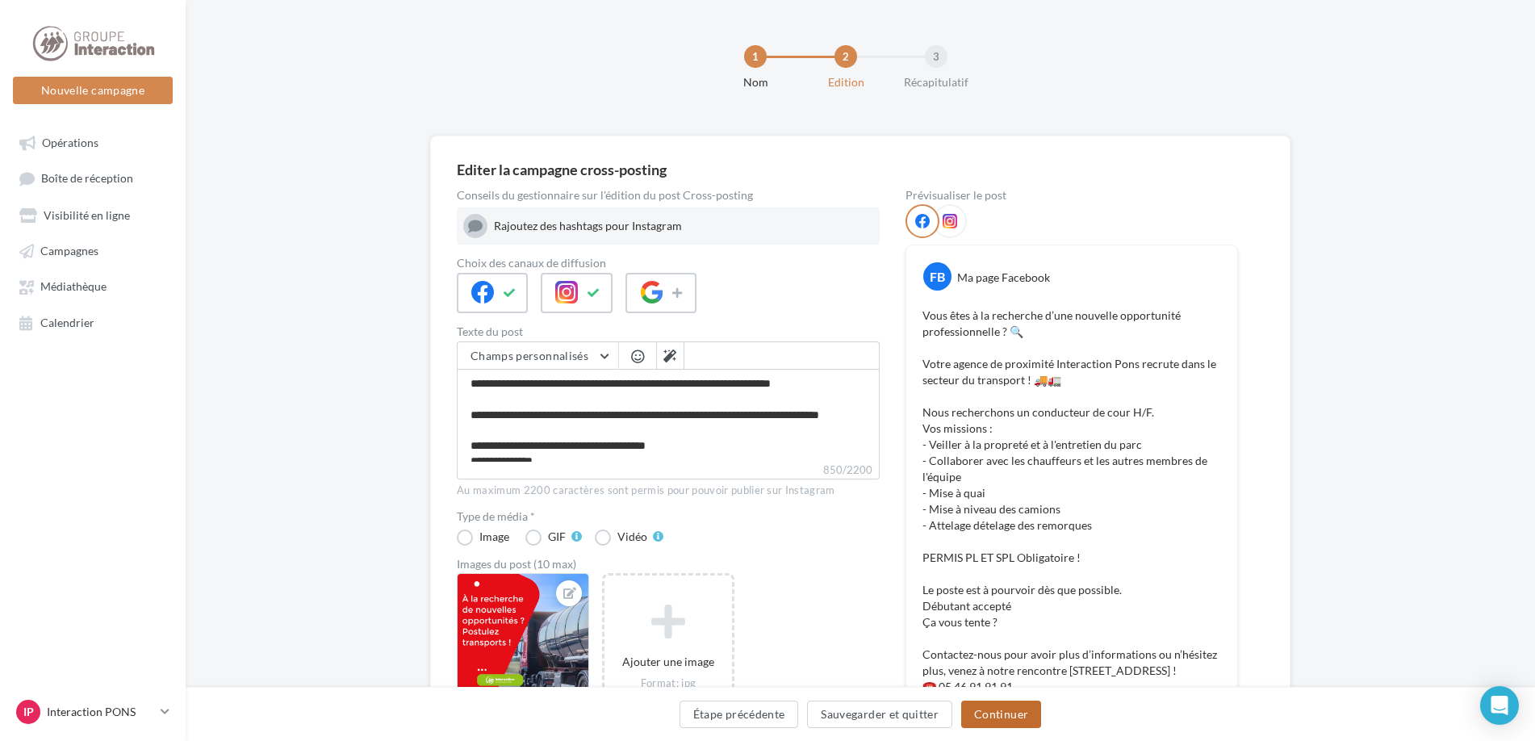
click at [998, 711] on button "Continuer" at bounding box center [1001, 713] width 80 height 27
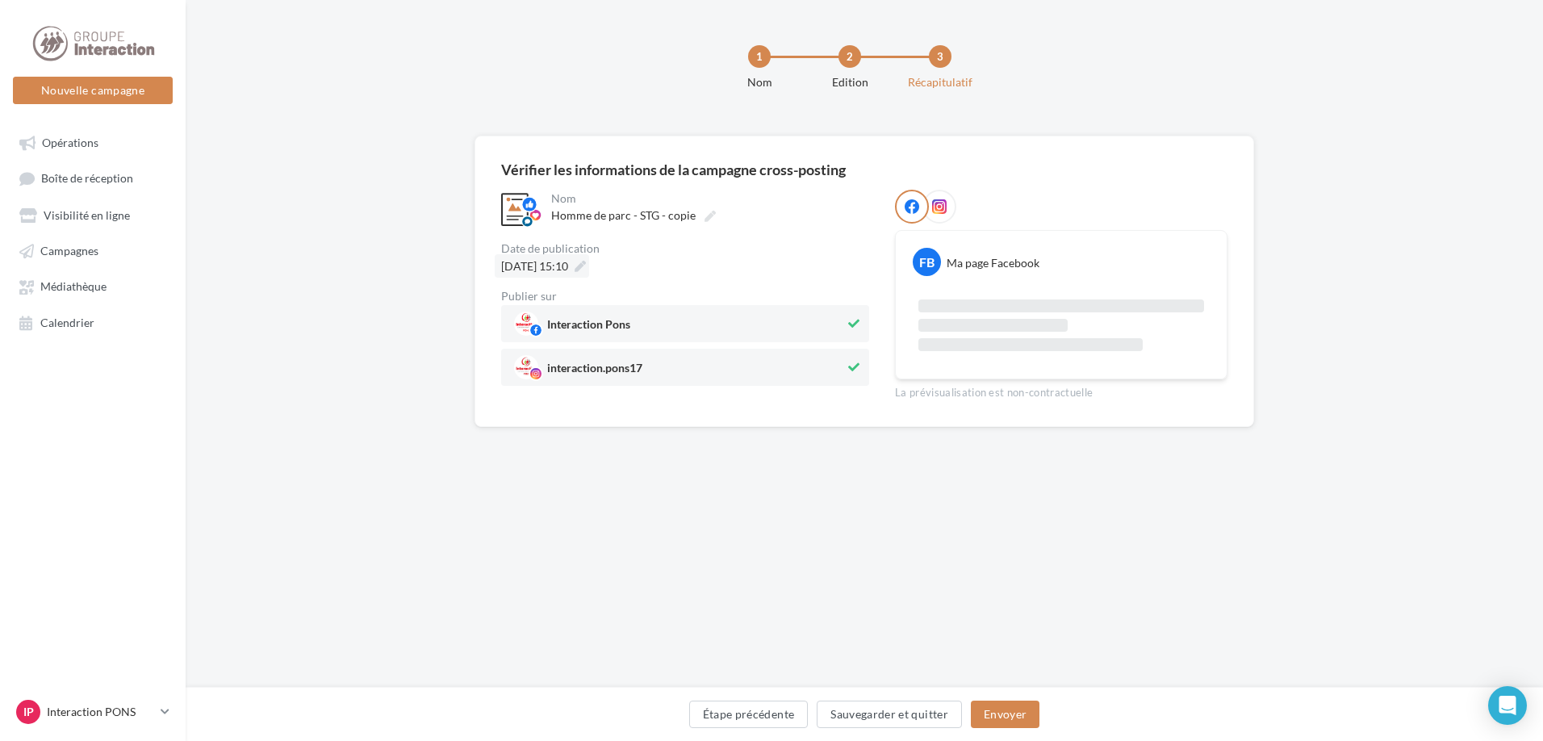
click at [586, 267] on icon at bounding box center [580, 266] width 11 height 11
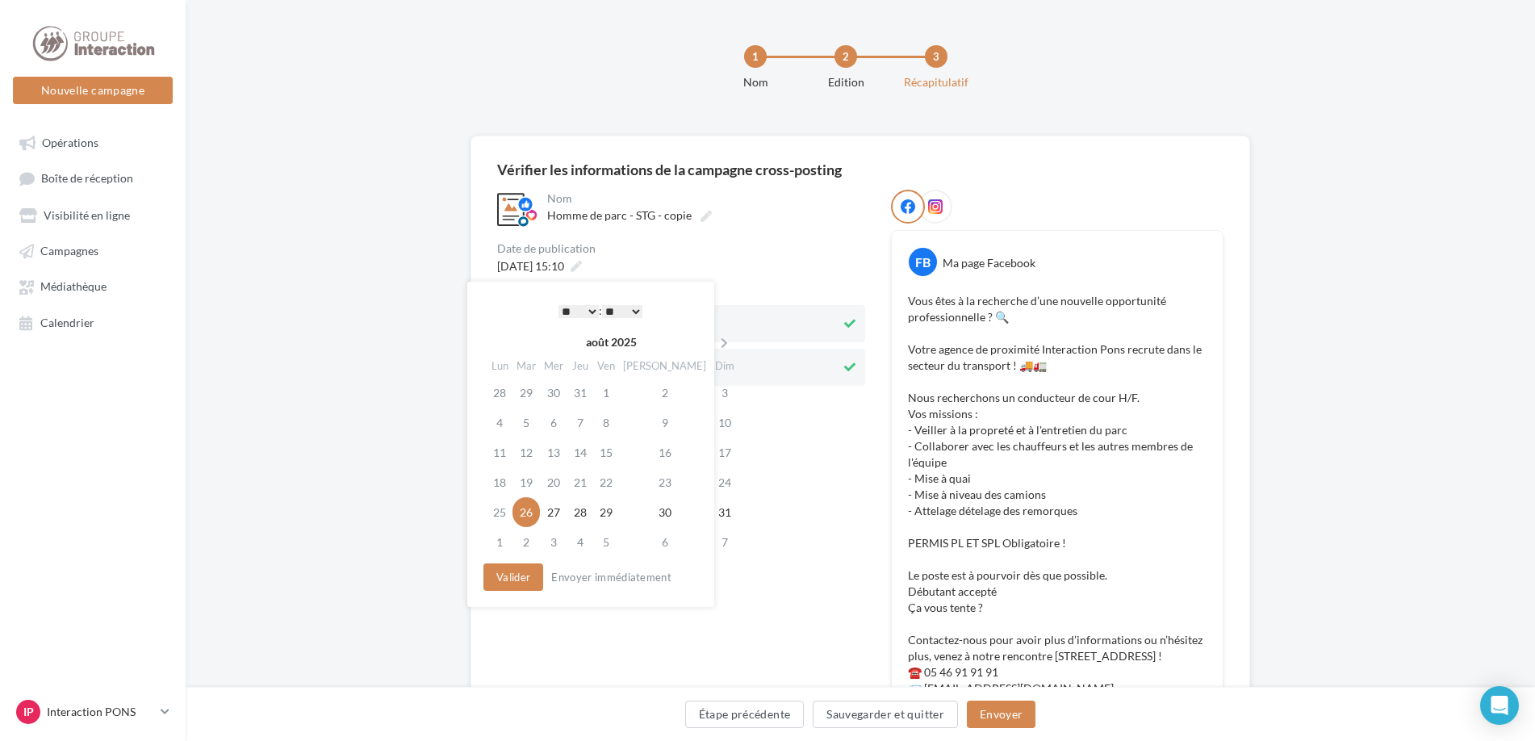
click at [587, 306] on select "* * * * * * * * * * ** ** ** ** ** ** ** ** ** ** ** ** ** **" at bounding box center [578, 311] width 40 height 13
click at [511, 575] on button "Valider" at bounding box center [509, 576] width 60 height 27
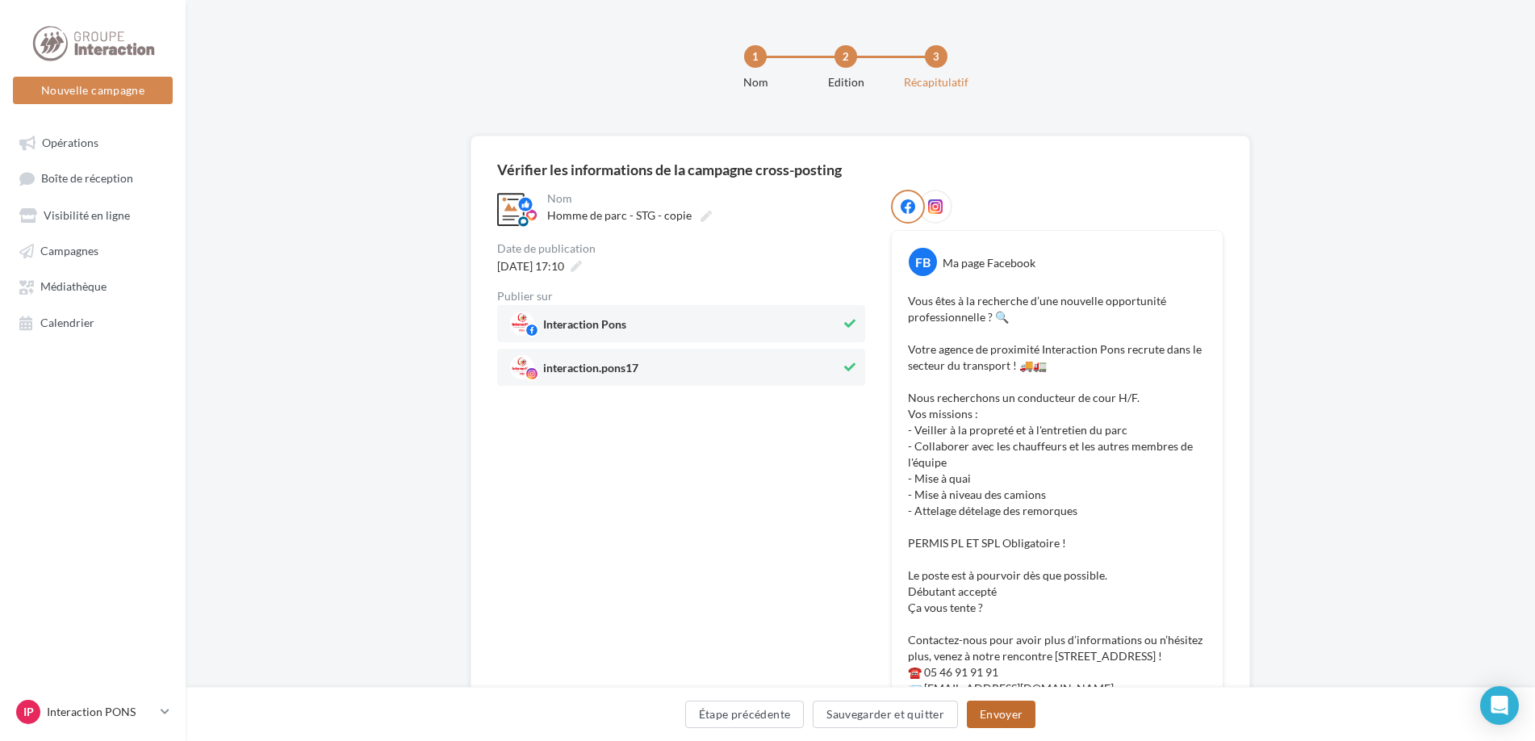
click at [1001, 712] on button "Envoyer" at bounding box center [1001, 713] width 69 height 27
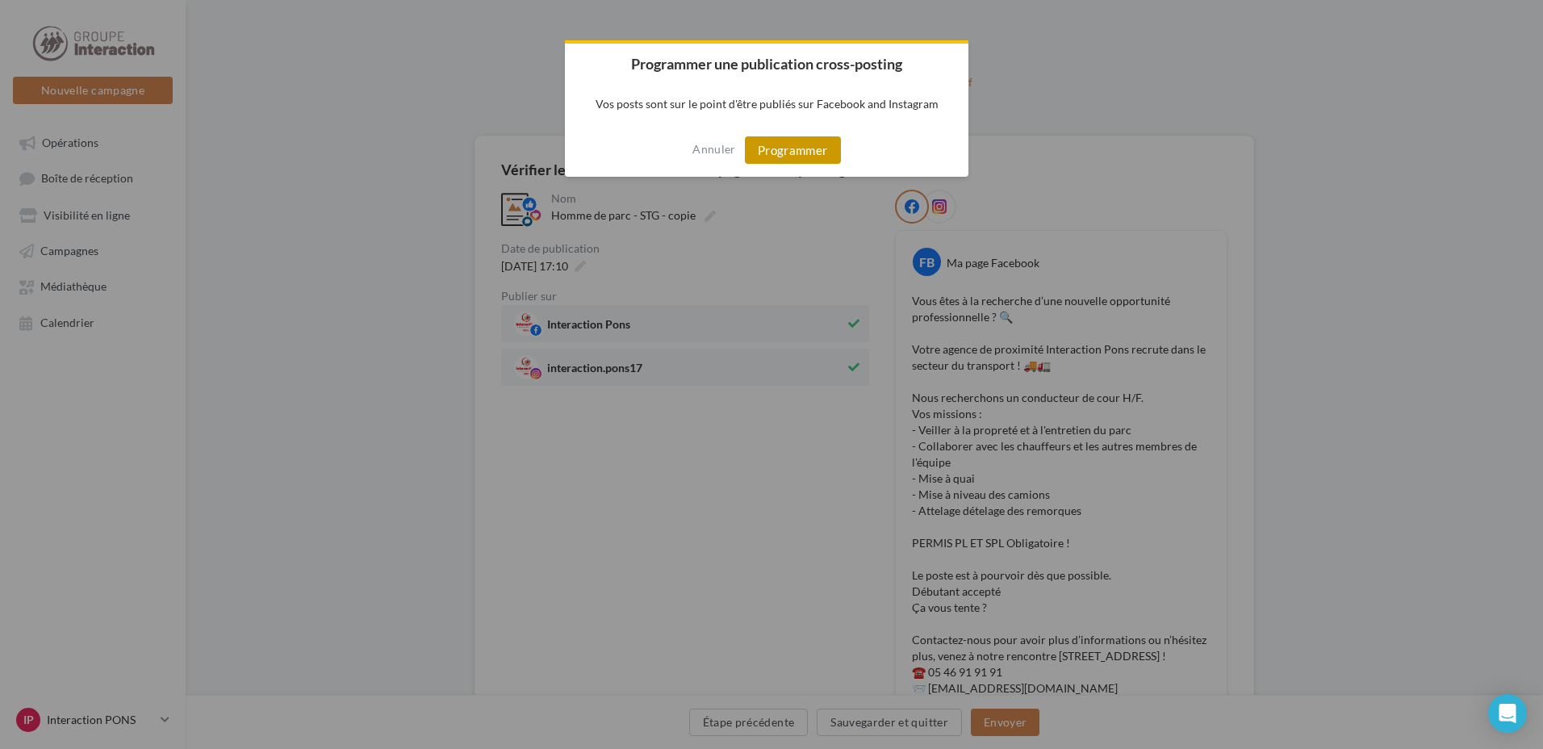
click at [763, 147] on button "Programmer" at bounding box center [793, 149] width 96 height 27
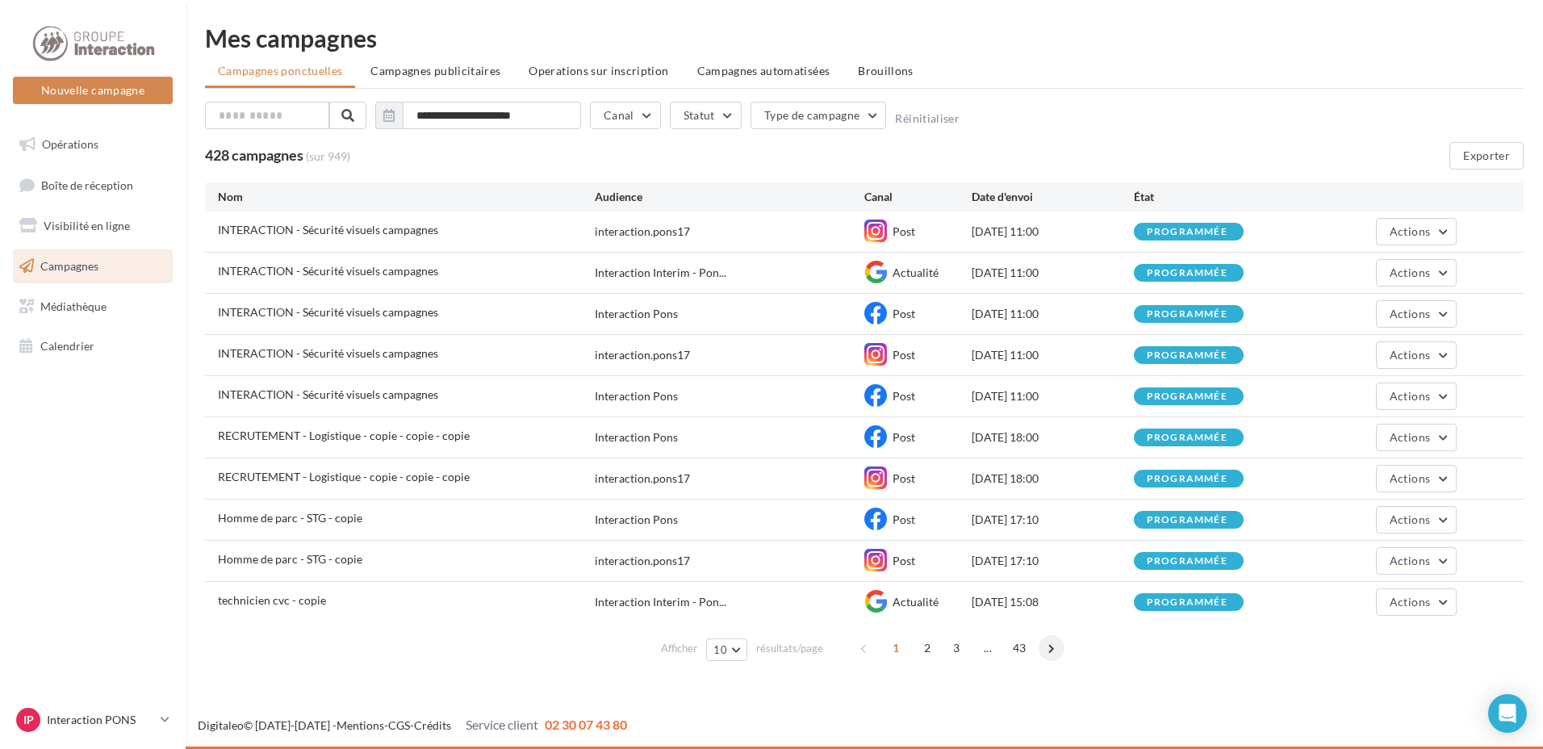
click at [1043, 646] on span at bounding box center [1052, 648] width 26 height 26
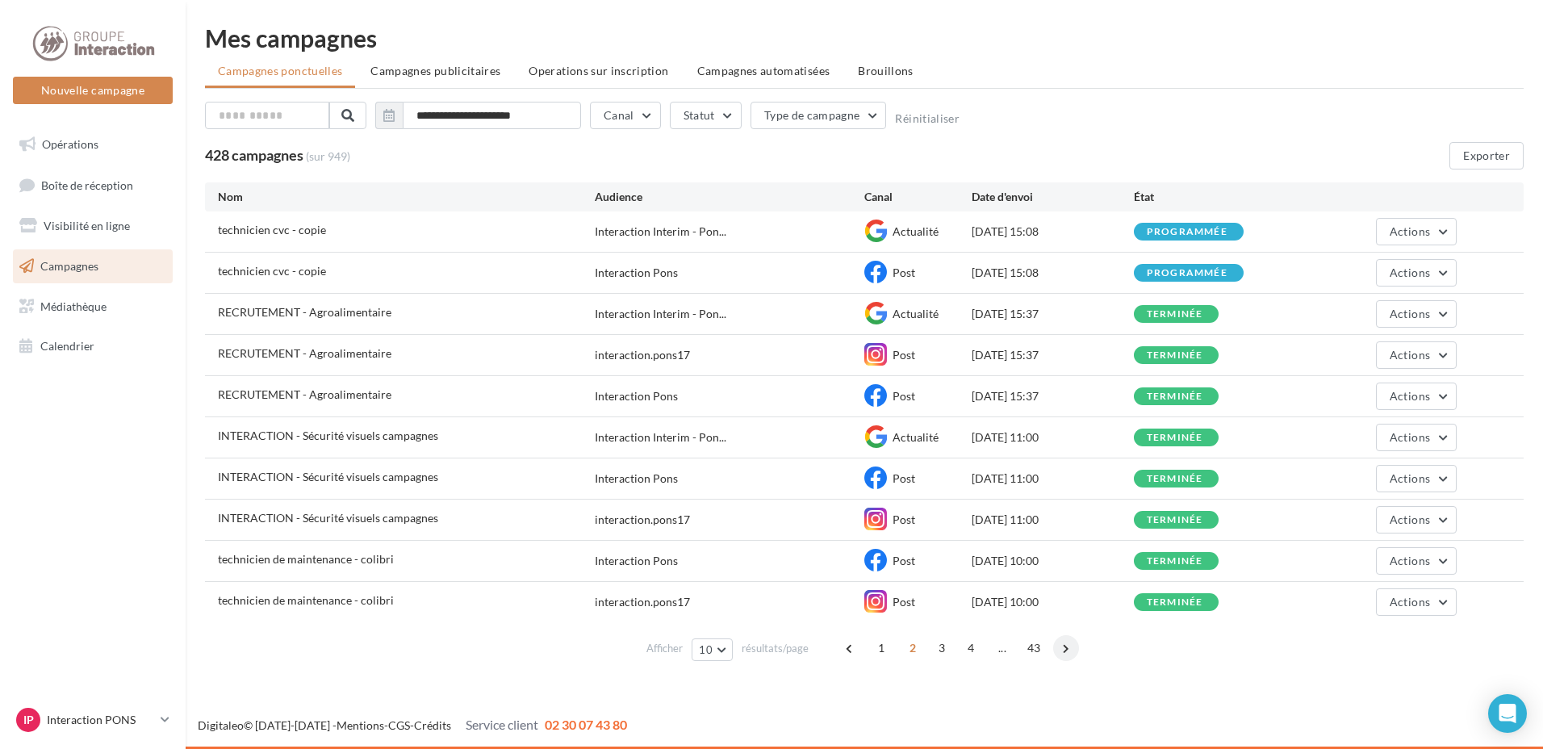
click at [1063, 652] on span at bounding box center [1066, 648] width 26 height 26
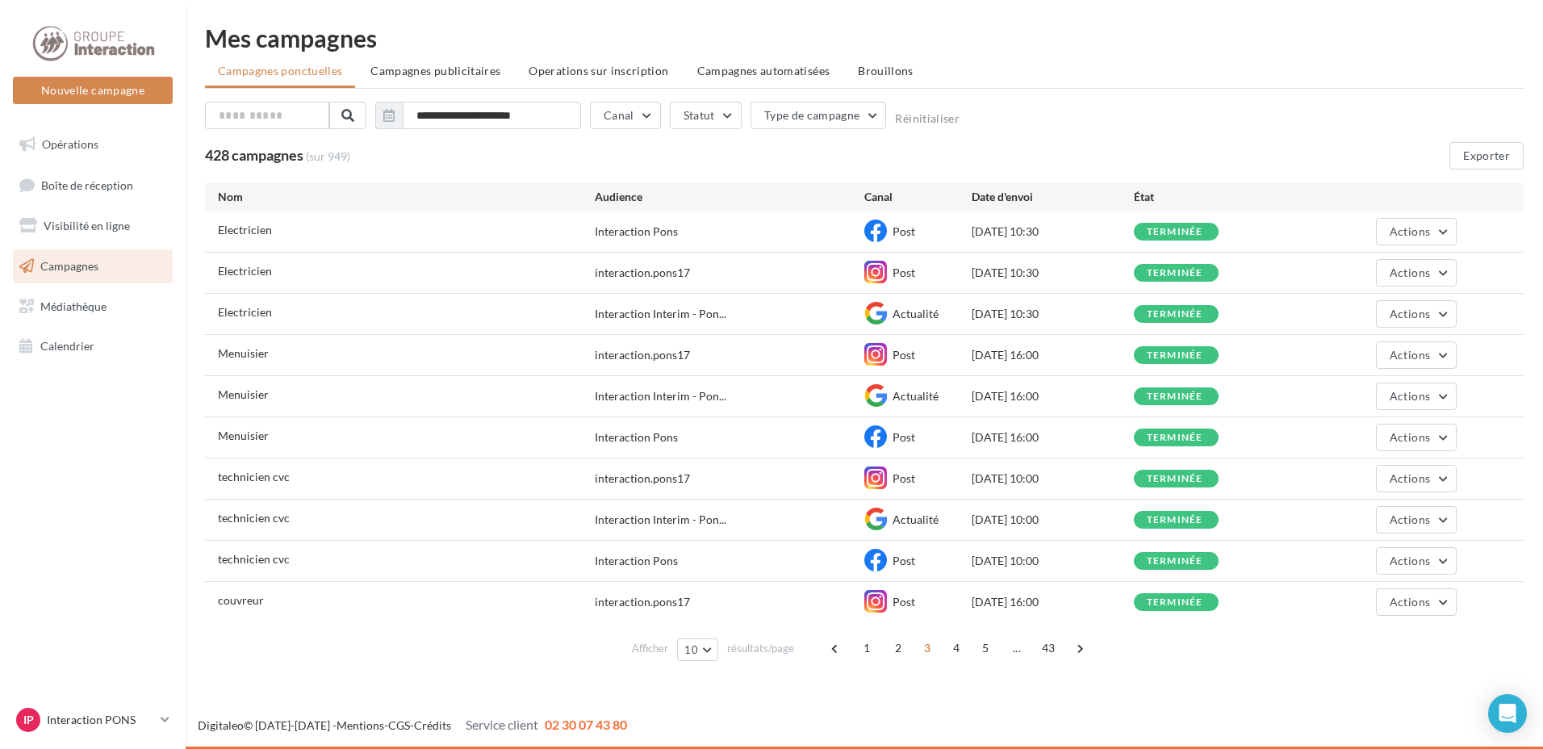
click at [1068, 650] on span at bounding box center [1081, 648] width 26 height 26
click at [1093, 648] on span at bounding box center [1095, 648] width 26 height 26
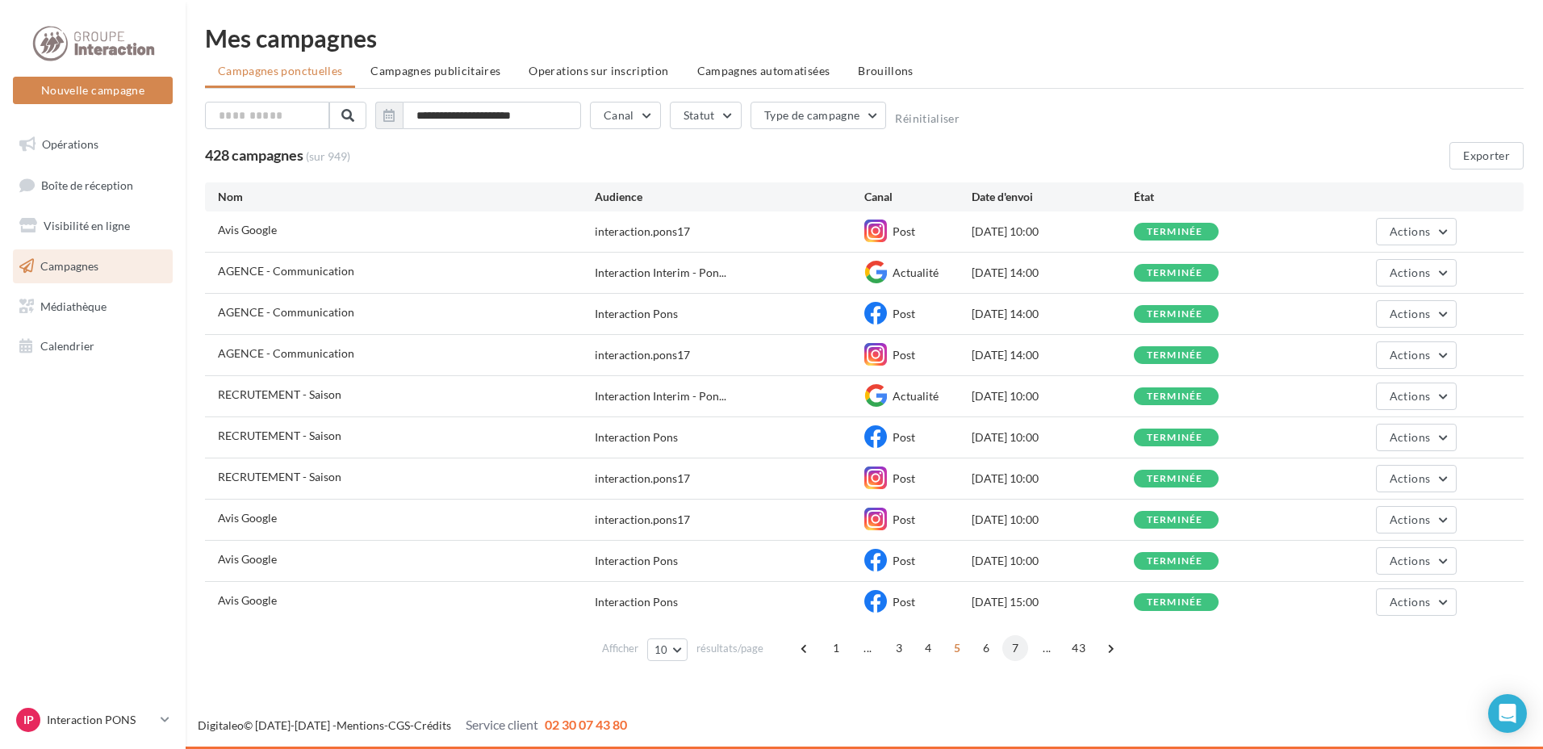
click at [1017, 648] on span "7" at bounding box center [1015, 648] width 26 height 26
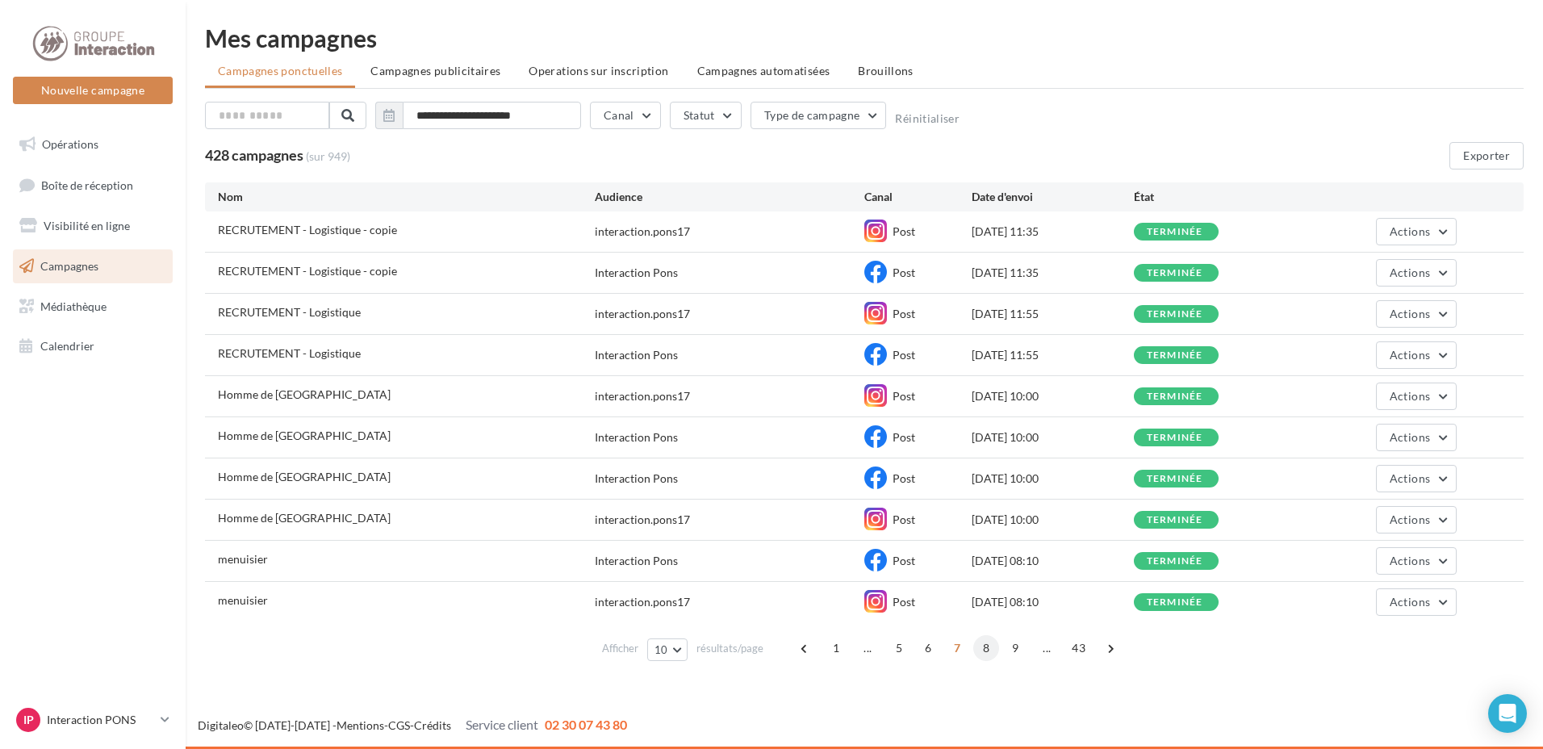
click at [980, 649] on span "8" at bounding box center [986, 648] width 26 height 26
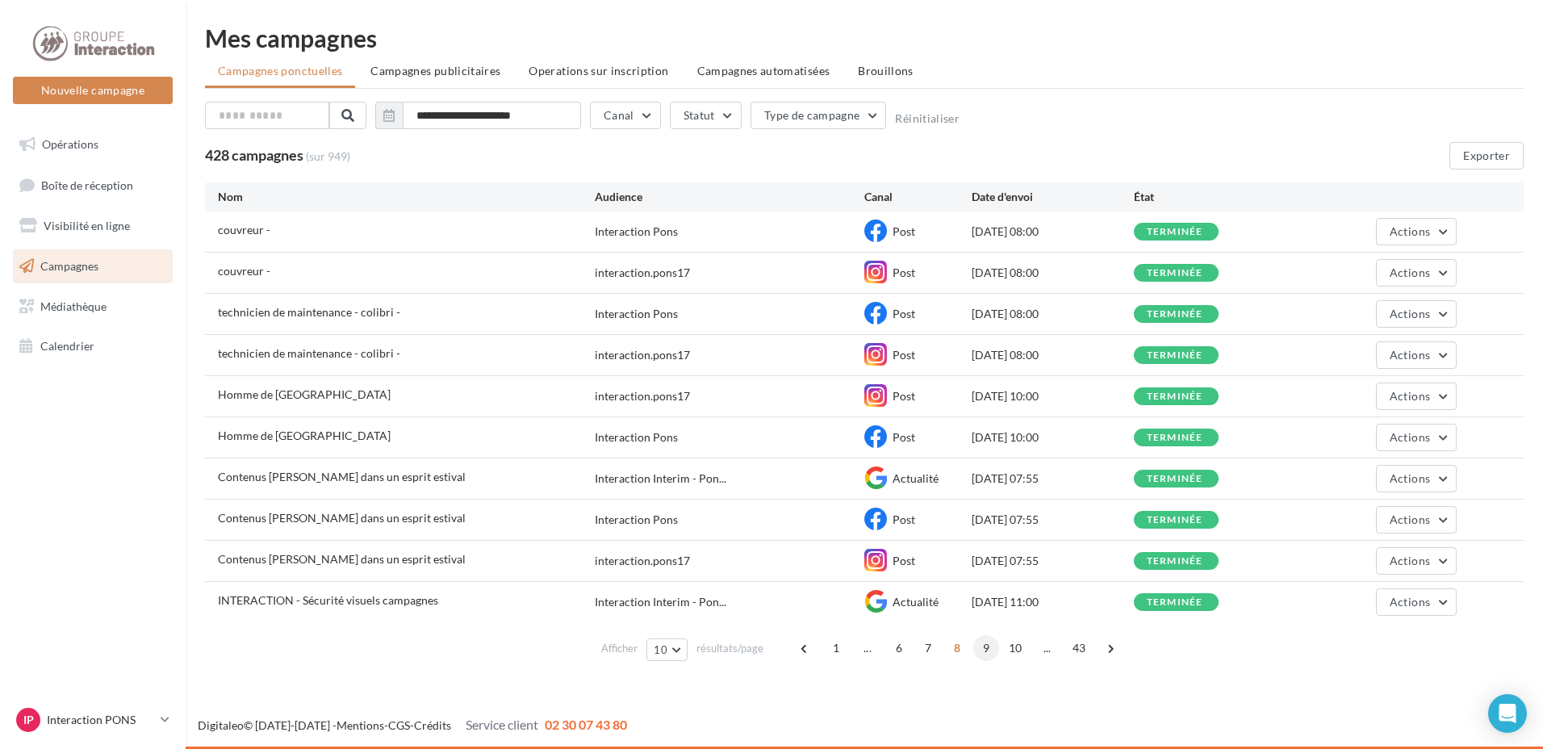
click at [983, 643] on span "9" at bounding box center [986, 648] width 26 height 26
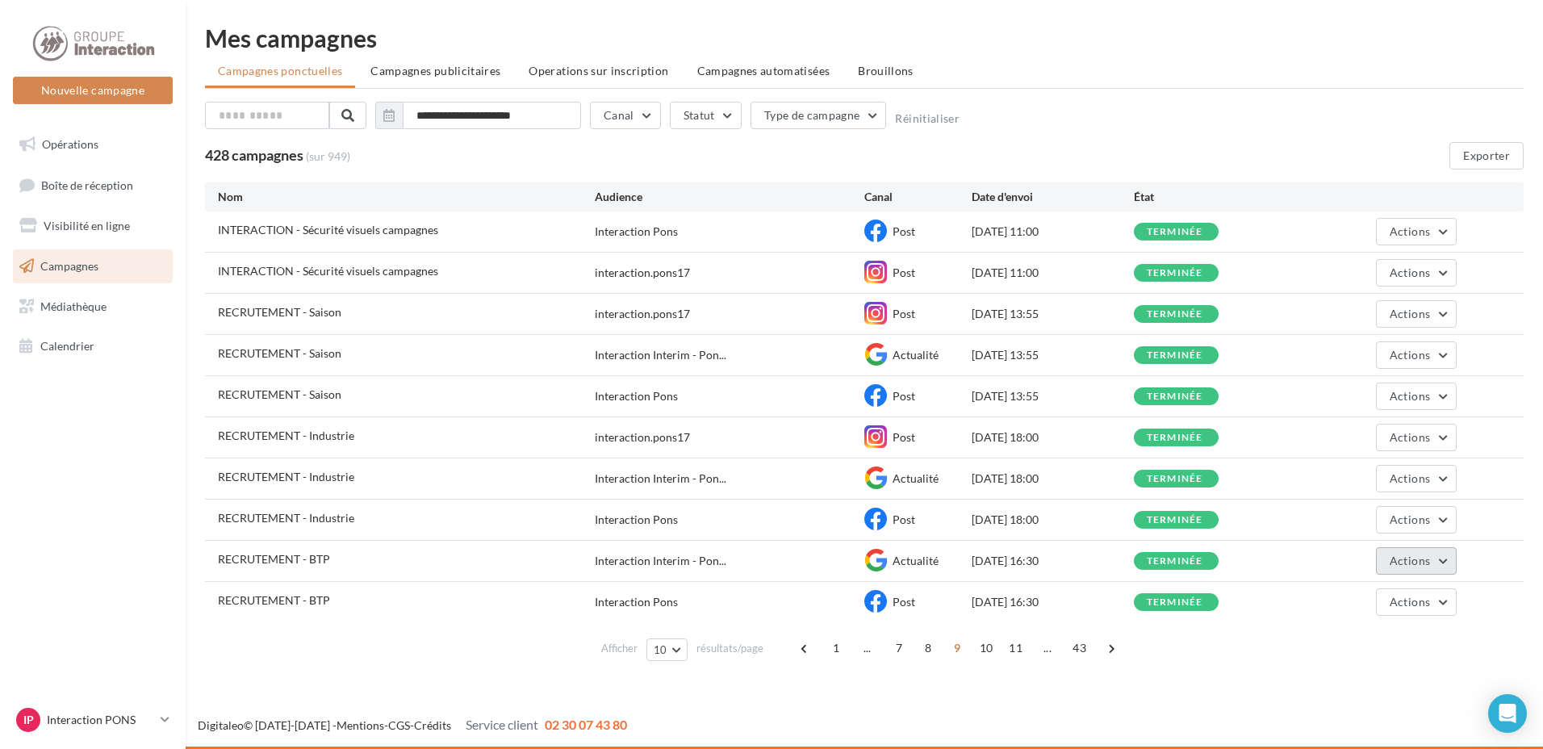
click at [1415, 555] on span "Actions" at bounding box center [1410, 561] width 40 height 14
click at [1358, 675] on button "Dupliquer" at bounding box center [1375, 683] width 161 height 42
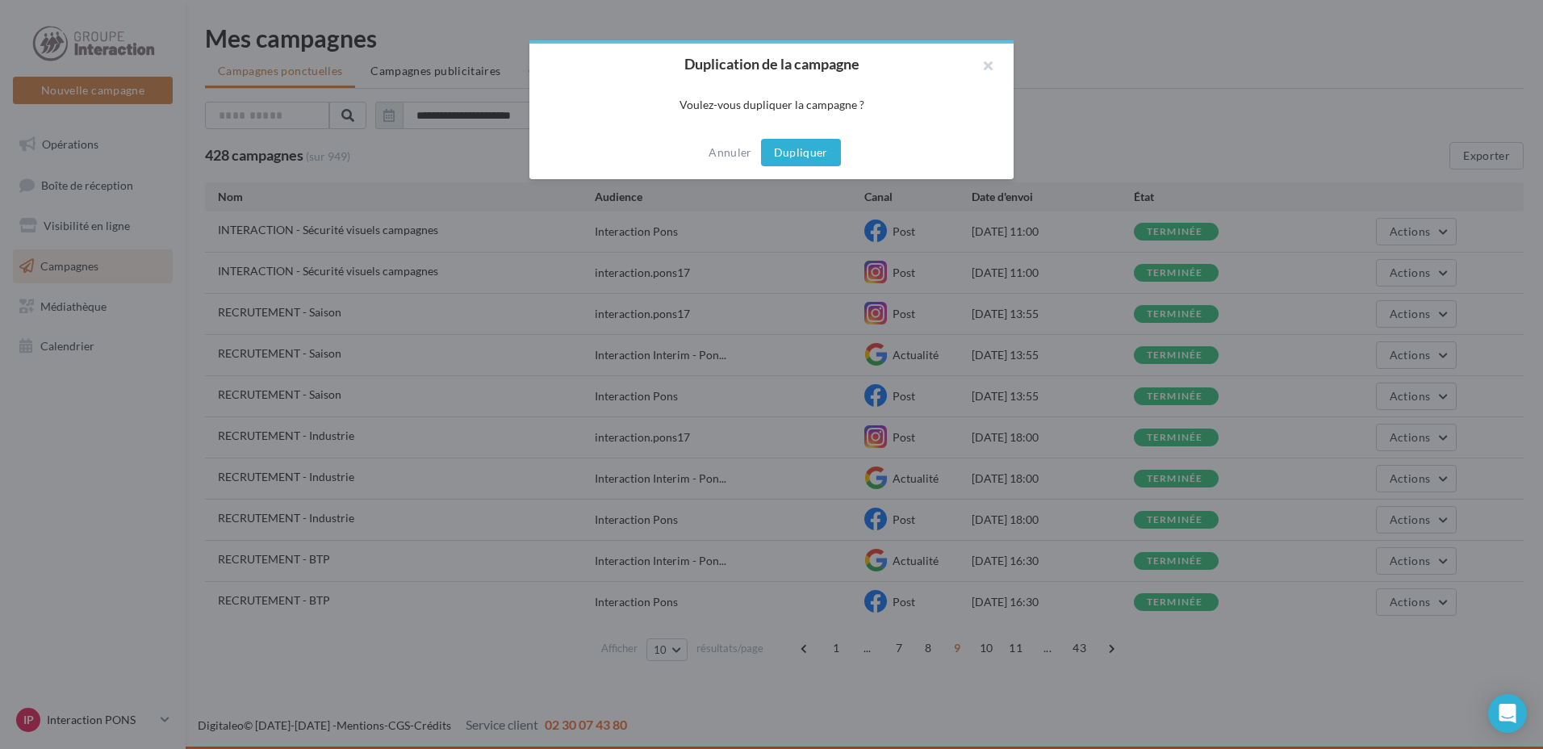
click at [801, 151] on button "Dupliquer" at bounding box center [801, 152] width 80 height 27
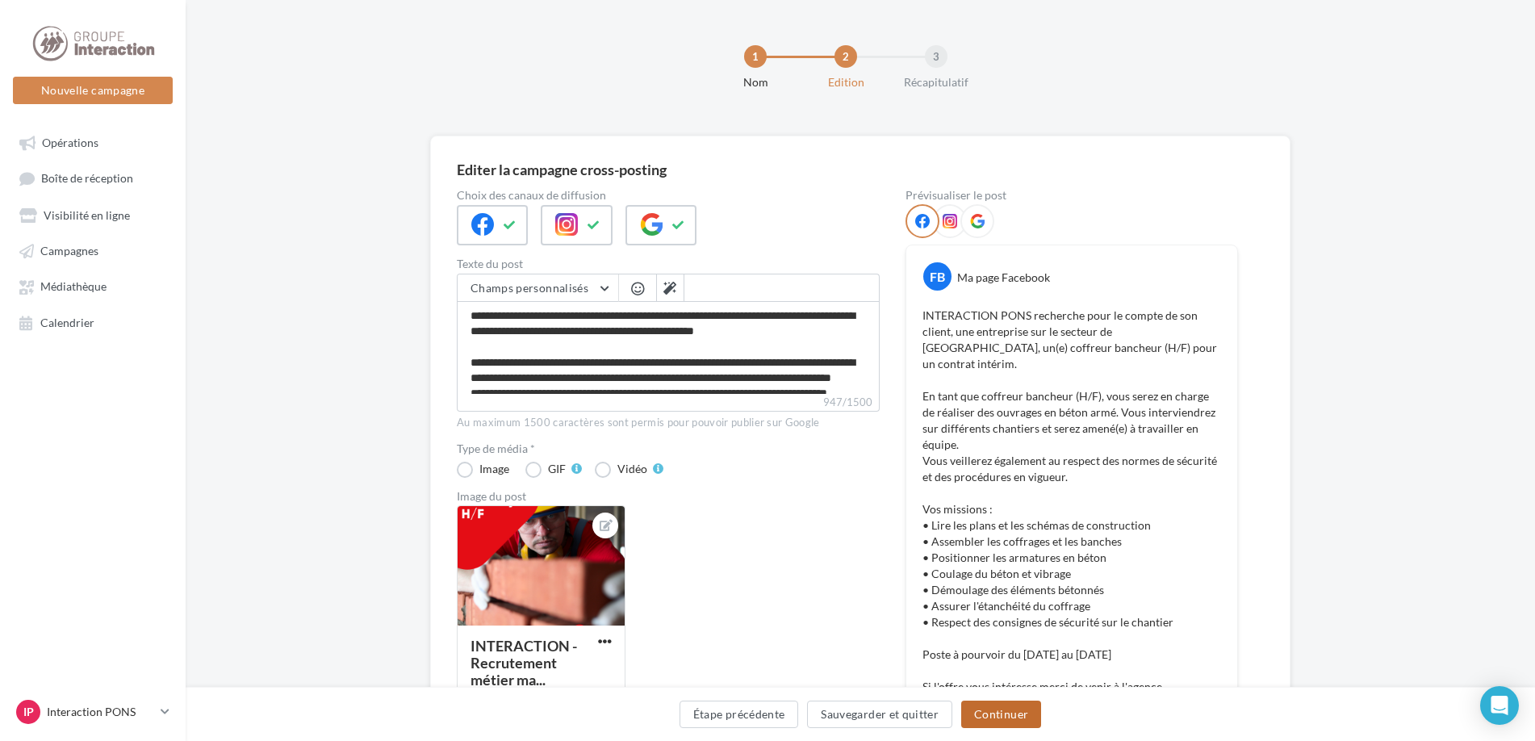
click at [1003, 710] on button "Continuer" at bounding box center [1001, 713] width 80 height 27
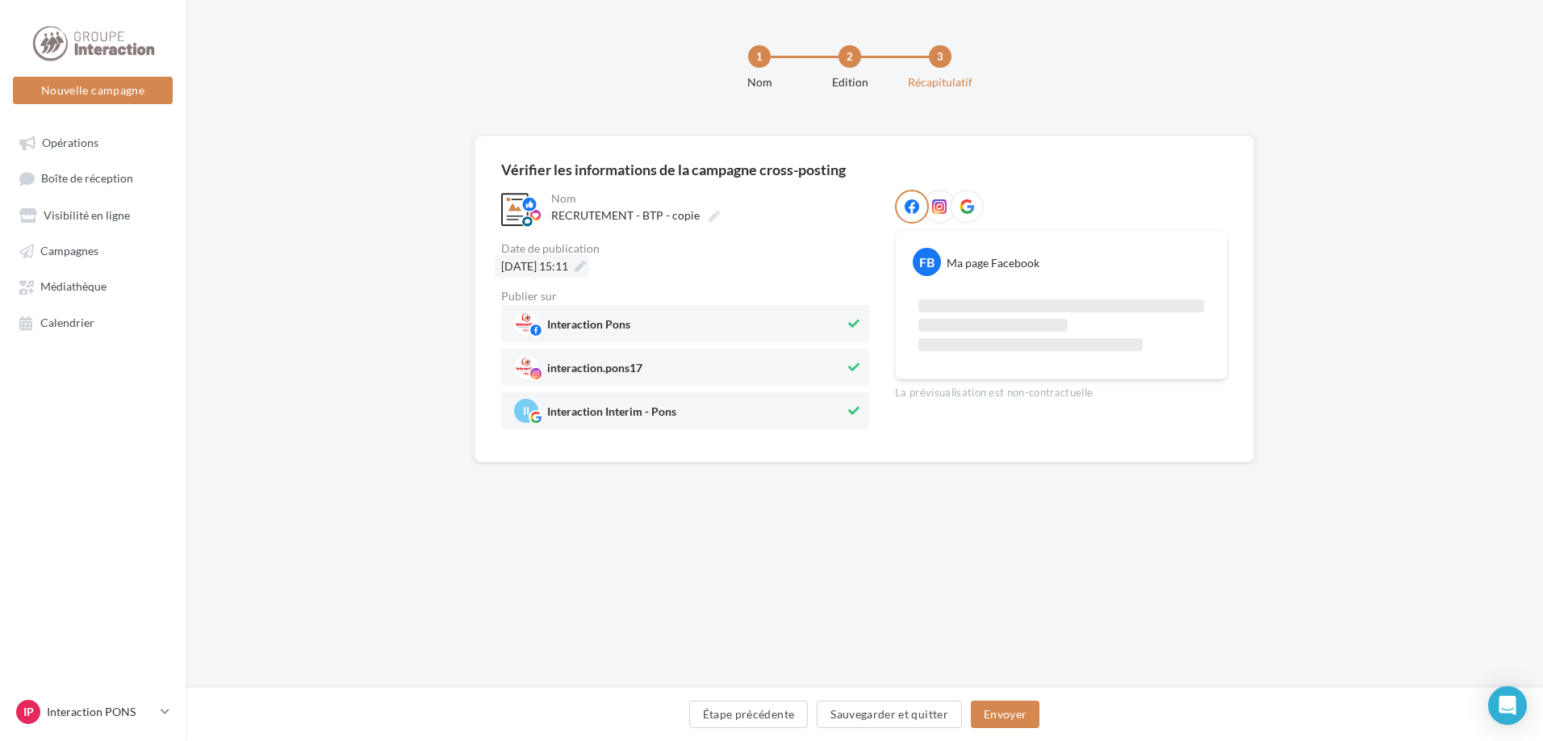
click at [586, 266] on icon at bounding box center [580, 266] width 11 height 11
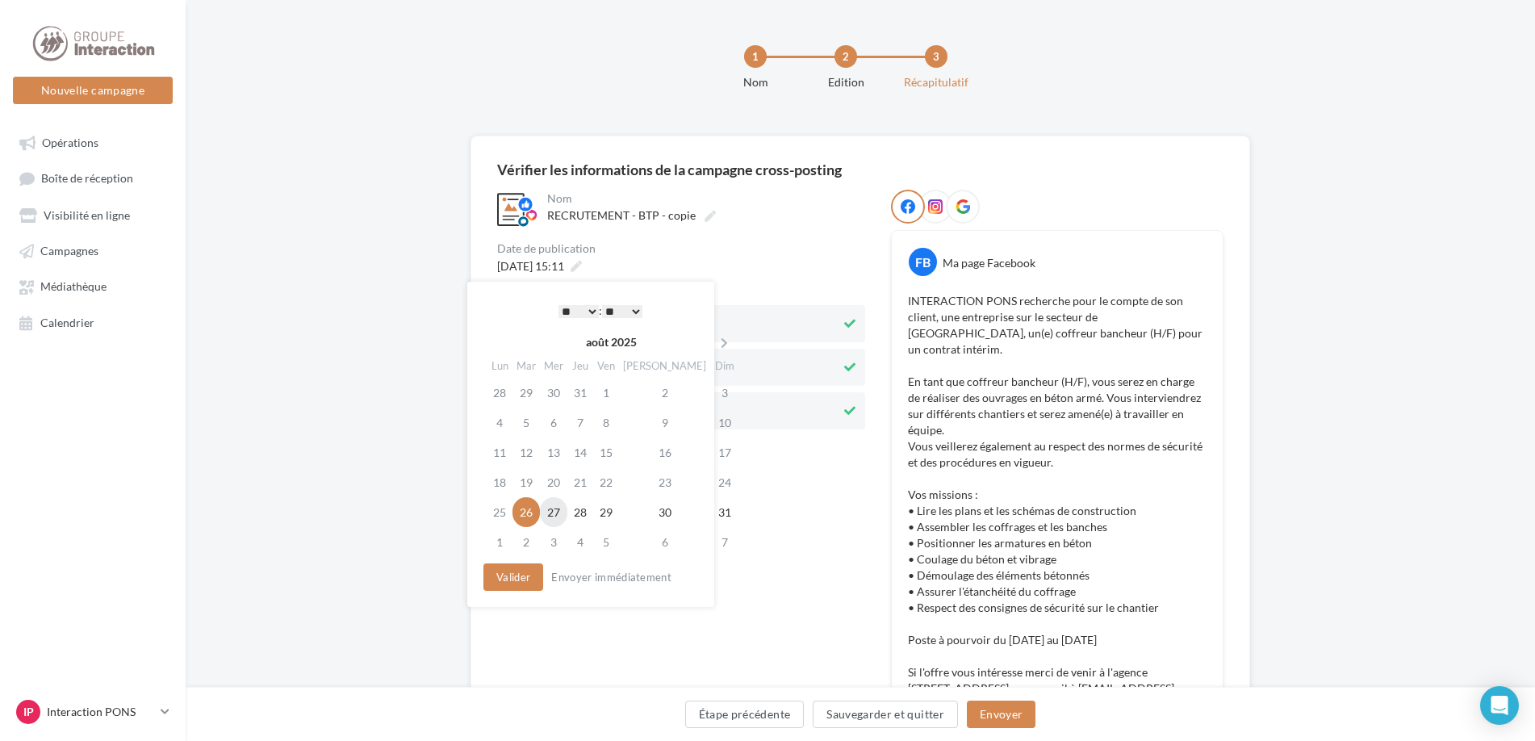
click at [564, 512] on td "27" at bounding box center [553, 512] width 27 height 30
click at [1013, 721] on button "Envoyer" at bounding box center [1001, 713] width 69 height 27
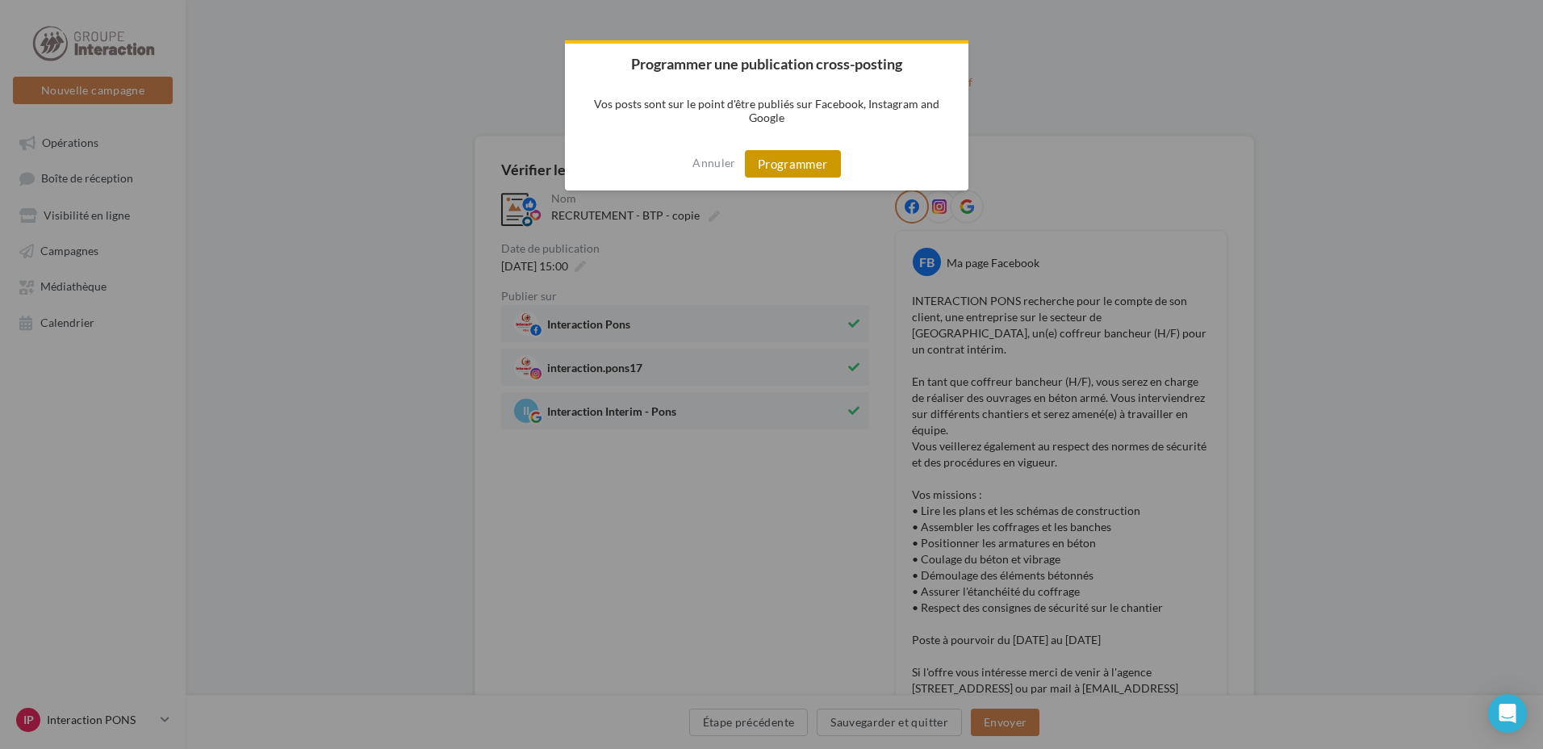
click at [771, 157] on button "Programmer" at bounding box center [793, 163] width 96 height 27
